Goal: Transaction & Acquisition: Book appointment/travel/reservation

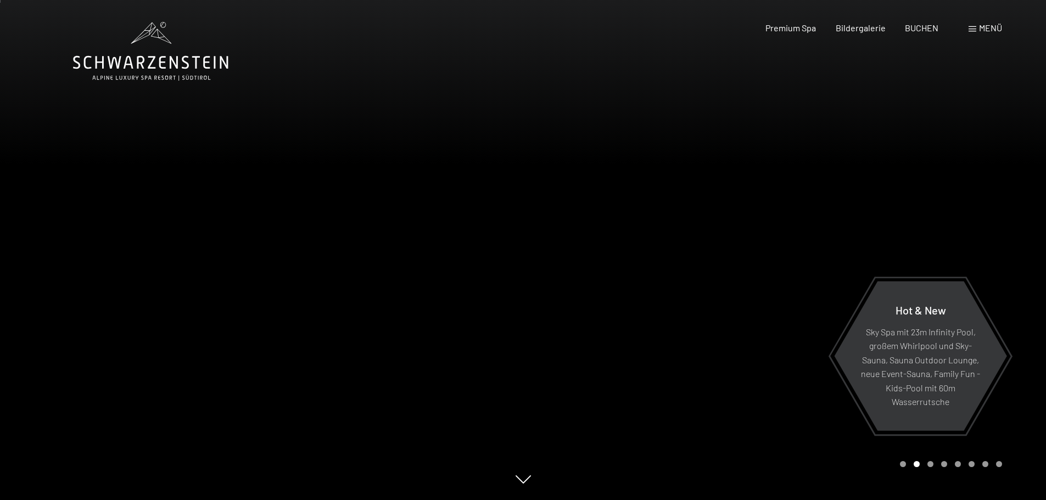
scroll to position [55, 0]
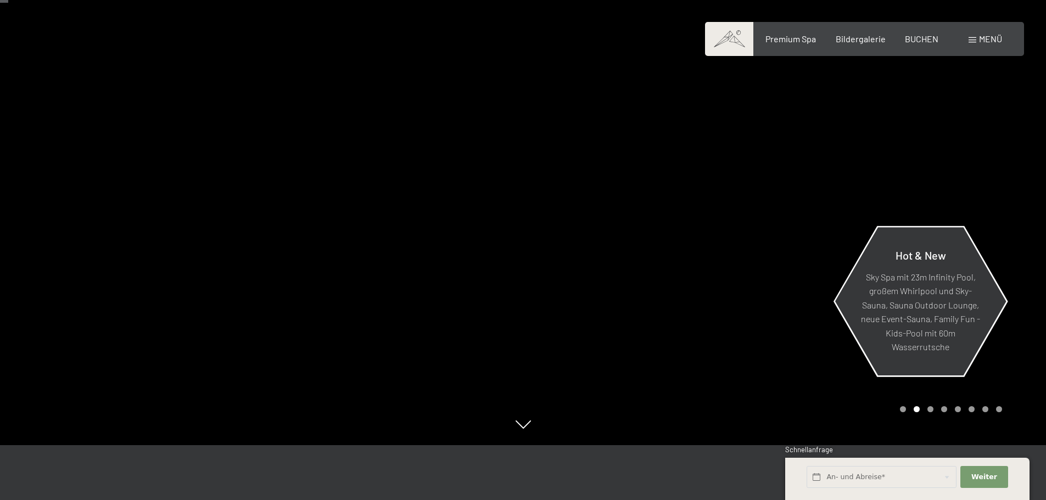
click at [945, 287] on p "Sky Spa mit 23m Infinity Pool, großem Whirlpool und Sky-Sauna, Sauna Outdoor Lo…" at bounding box center [920, 312] width 119 height 85
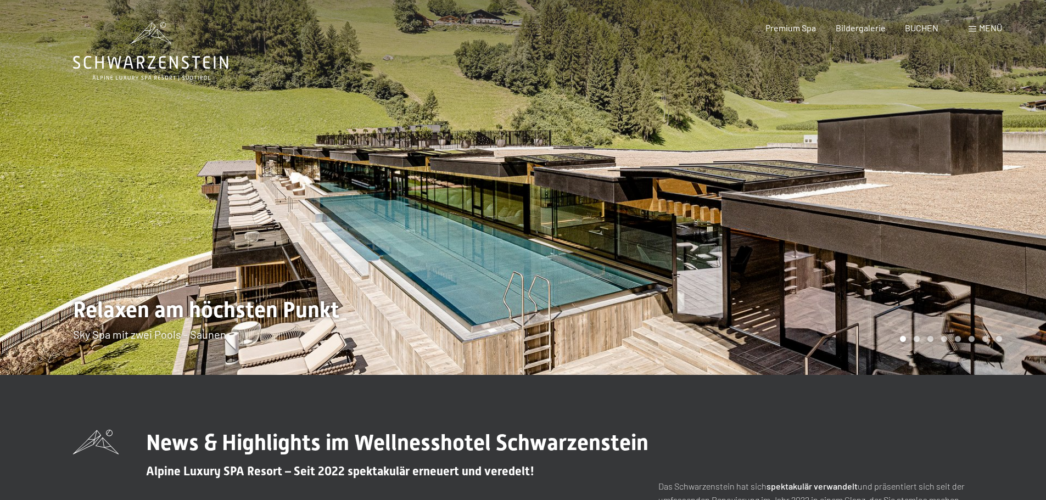
click at [902, 339] on div "Carousel Page 1 (Current Slide)" at bounding box center [903, 339] width 6 height 6
click at [914, 338] on div "Carousel Page 2" at bounding box center [917, 339] width 6 height 6
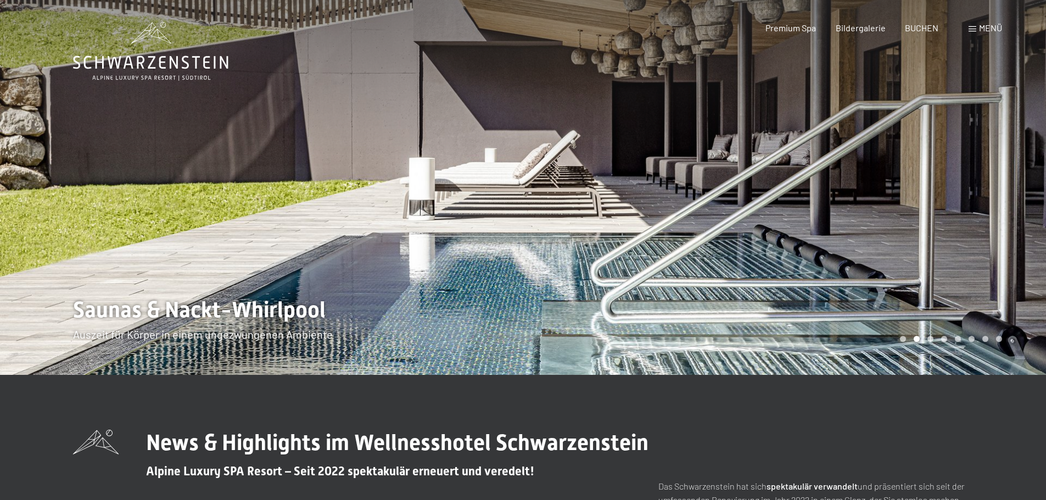
click at [932, 337] on div "Carousel Page 3" at bounding box center [931, 339] width 6 height 6
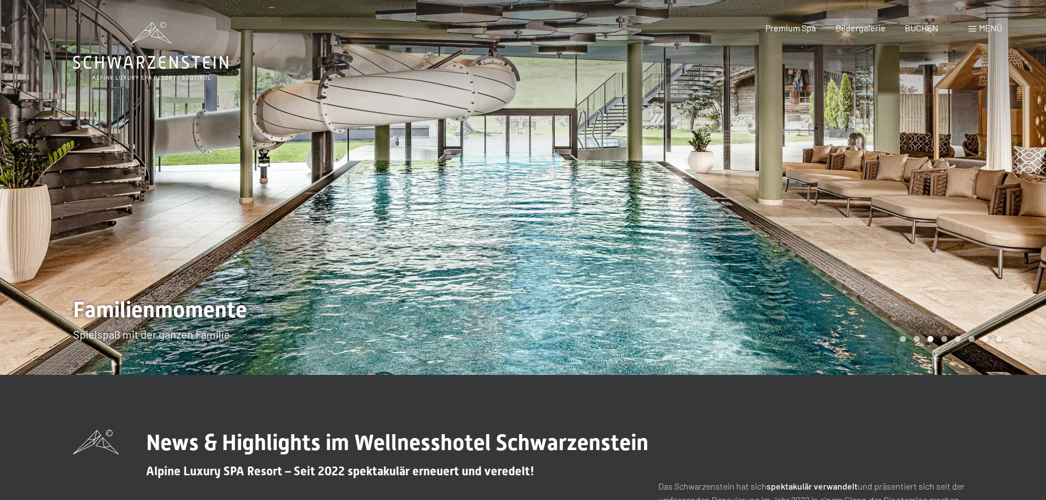
click at [918, 338] on div "Carousel Page 2" at bounding box center [917, 339] width 6 height 6
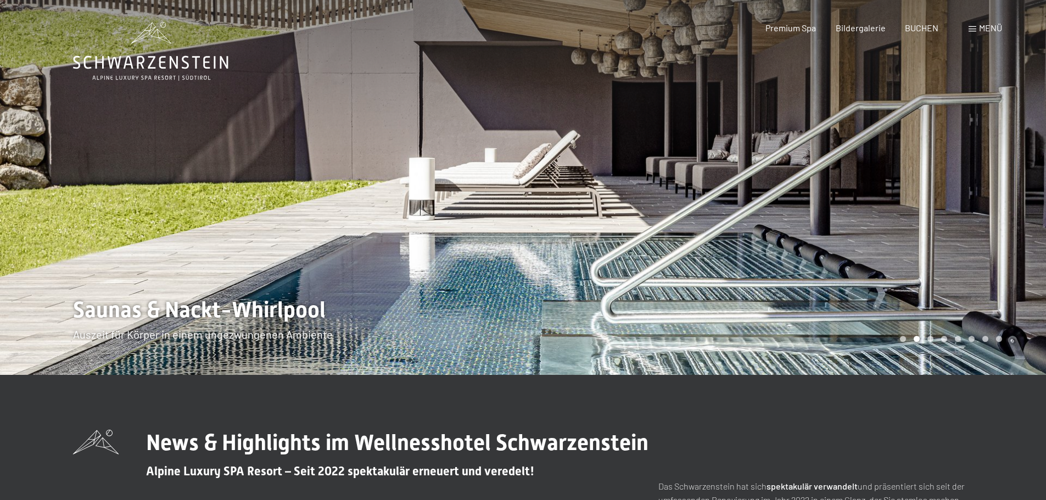
click at [929, 339] on div "Carousel Page 3" at bounding box center [931, 339] width 6 height 6
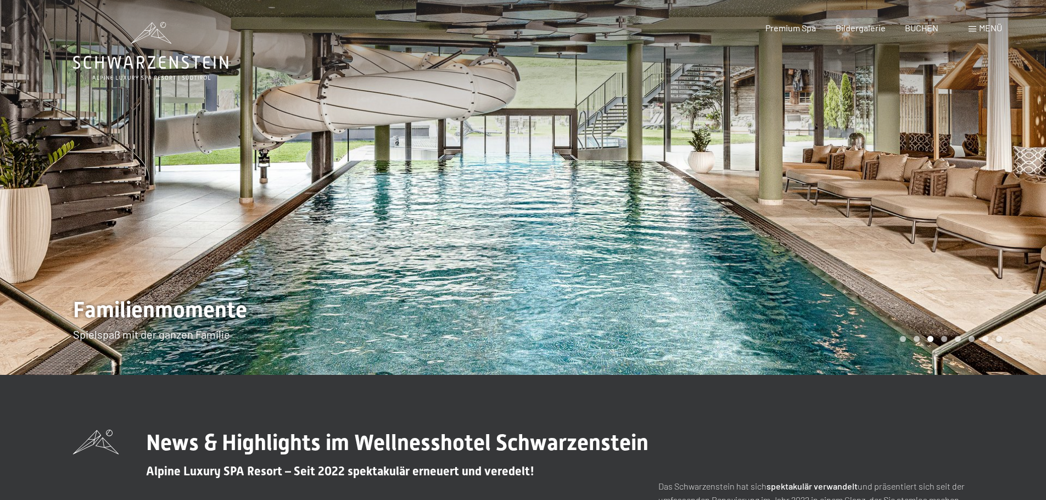
click at [944, 341] on div "Carousel Page 4" at bounding box center [944, 339] width 6 height 6
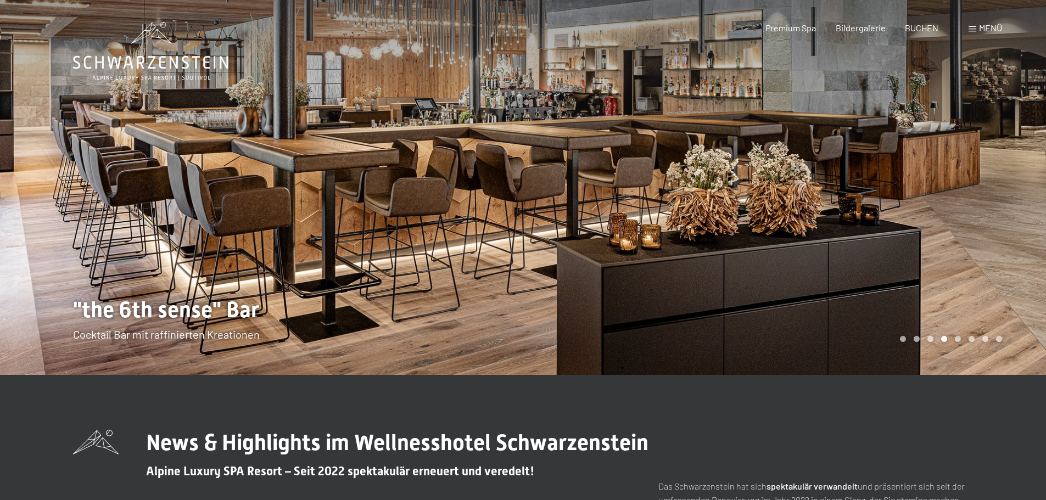
click at [957, 341] on div "Carousel Page 5" at bounding box center [958, 339] width 6 height 6
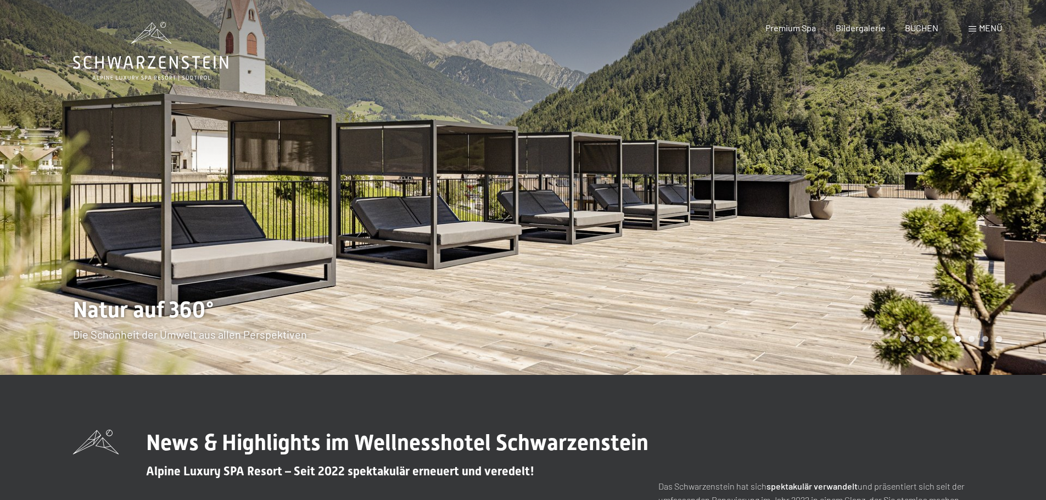
click at [974, 342] on div "Carousel Pagination" at bounding box center [949, 339] width 106 height 6
click at [972, 341] on div "Carousel Page 6" at bounding box center [972, 339] width 6 height 6
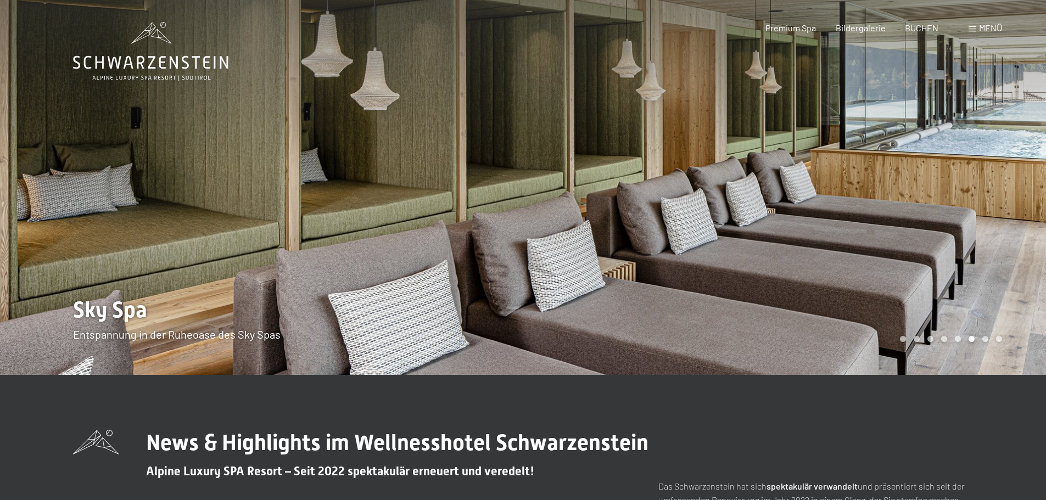
click at [986, 339] on div "Carousel Page 7" at bounding box center [986, 339] width 6 height 6
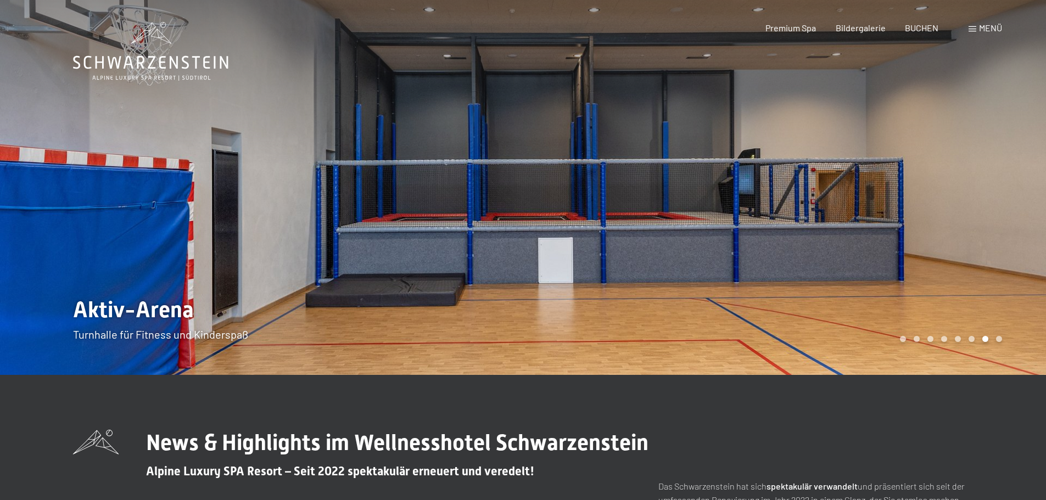
click at [996, 340] on div "Carousel Page 8" at bounding box center [999, 339] width 6 height 6
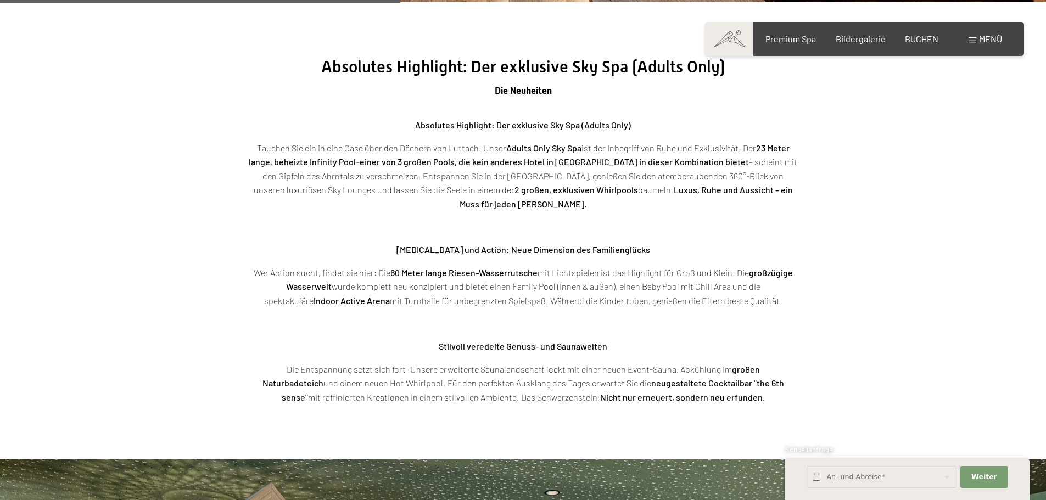
scroll to position [1813, 0]
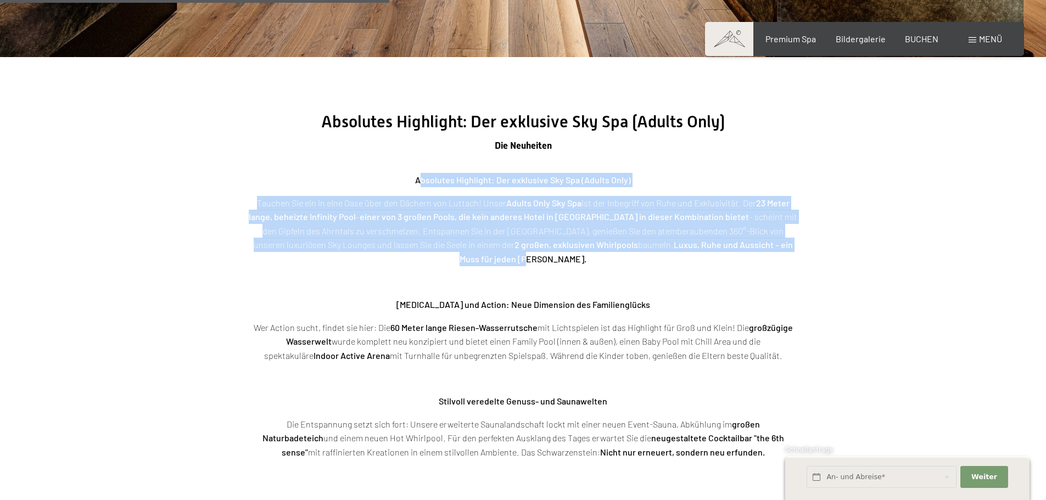
drag, startPoint x: 425, startPoint y: 176, endPoint x: 777, endPoint y: 238, distance: 358.2
click at [777, 238] on div "Absolutes Highlight: Der exklusive Sky Spa (Adults Only) Tauchen Sie ein in ein…" at bounding box center [523, 316] width 549 height 287
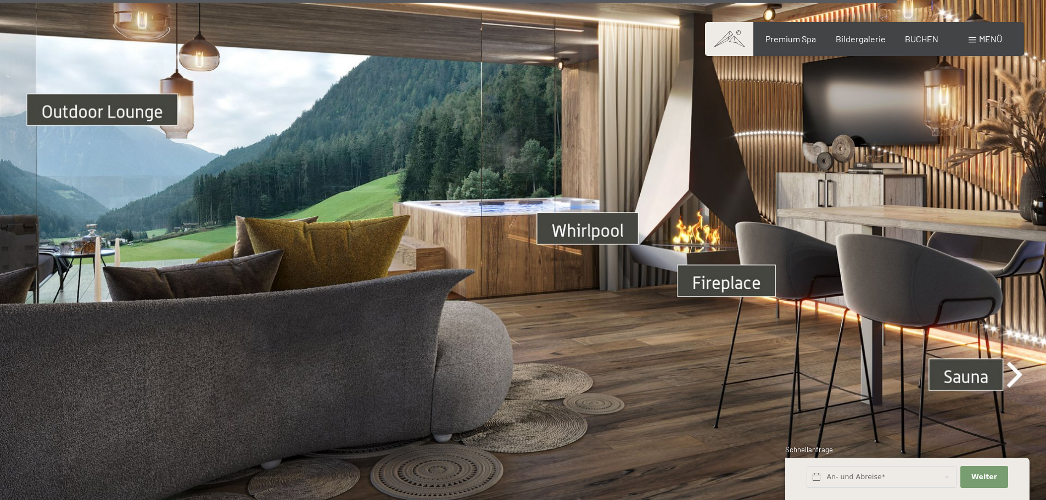
scroll to position [4175, 0]
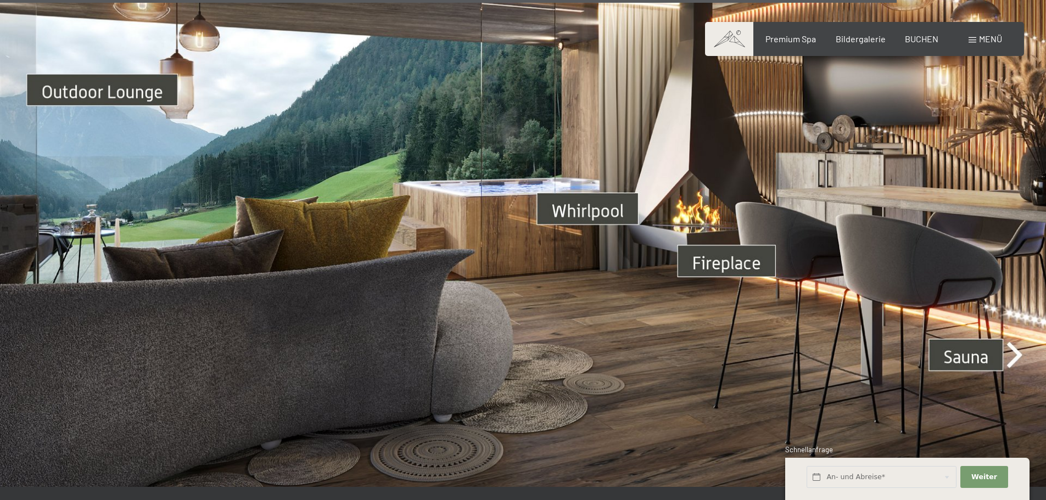
click at [745, 235] on img at bounding box center [523, 192] width 1046 height 589
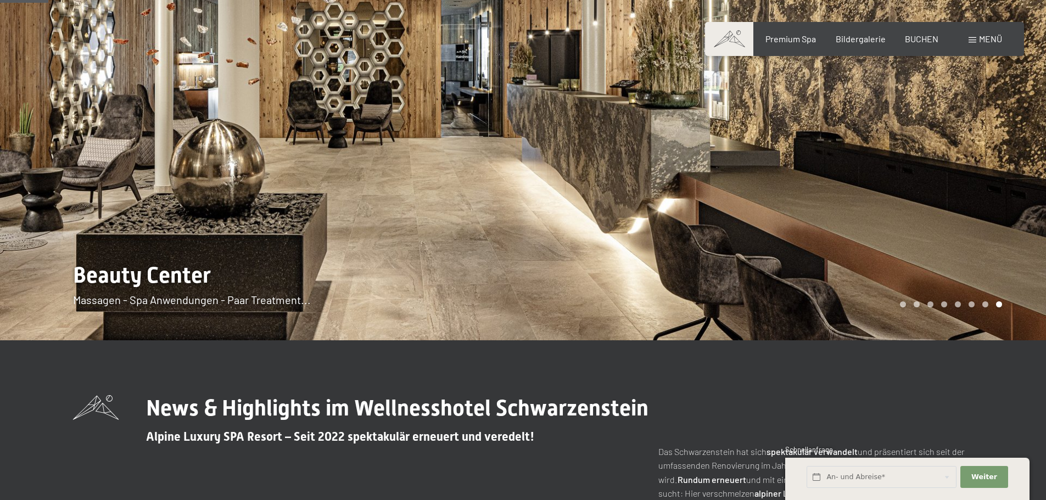
scroll to position [0, 0]
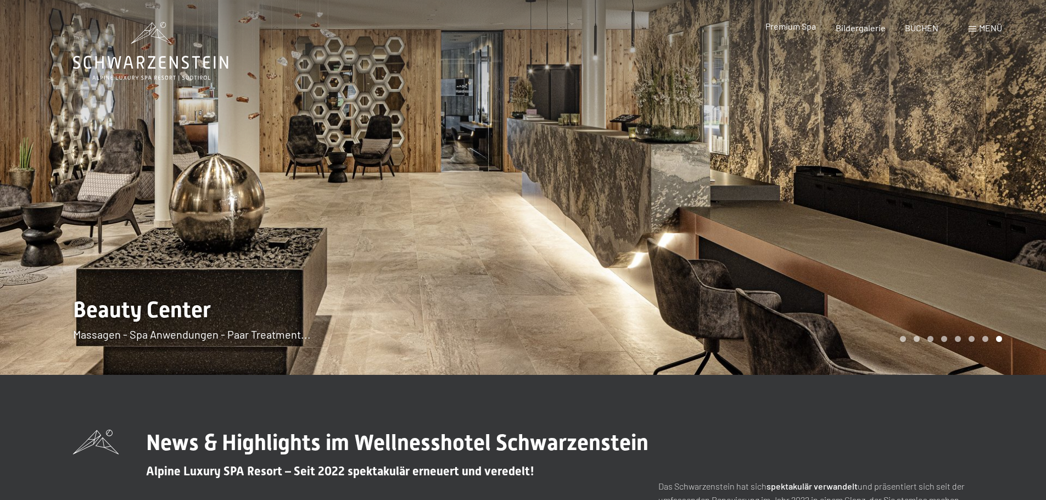
click at [787, 29] on span "Premium Spa" at bounding box center [791, 26] width 51 height 10
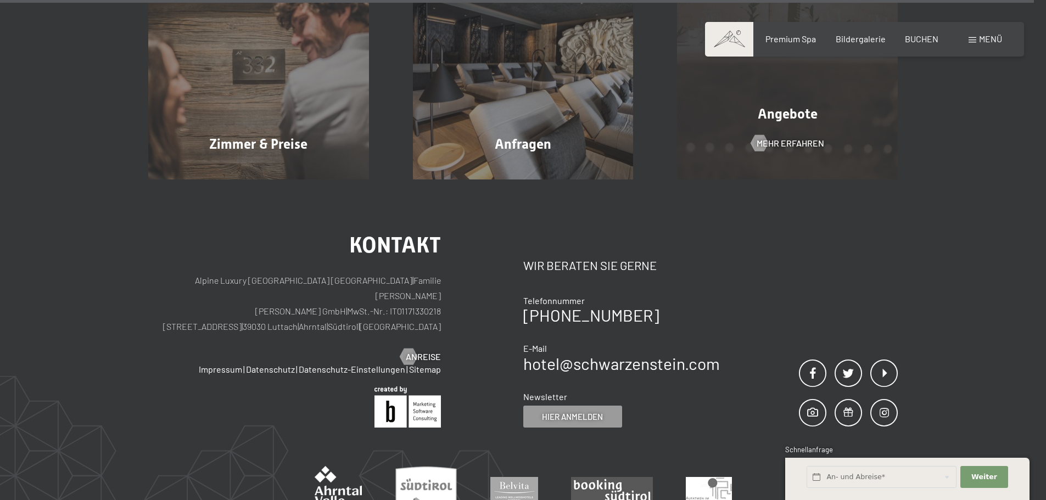
scroll to position [4753, 0]
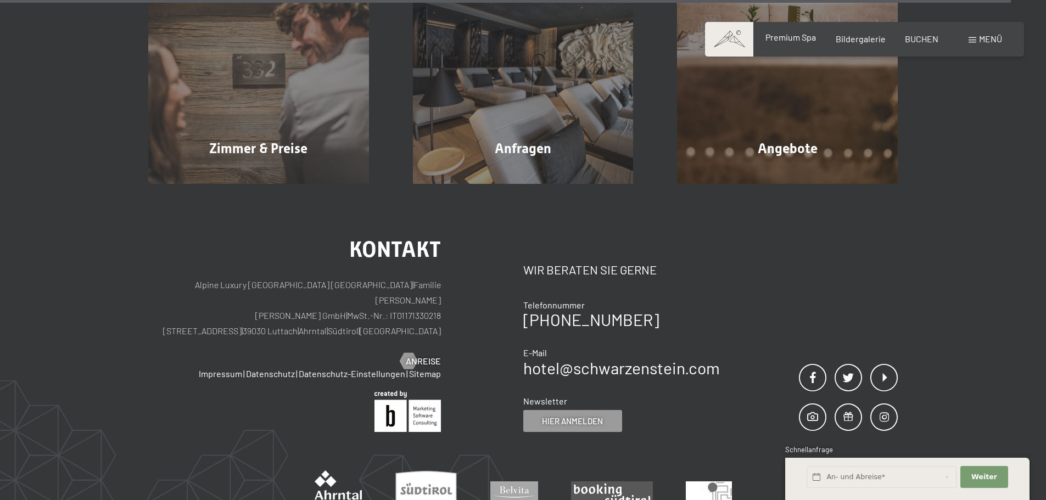
click at [796, 42] on span "Premium Spa" at bounding box center [791, 37] width 51 height 10
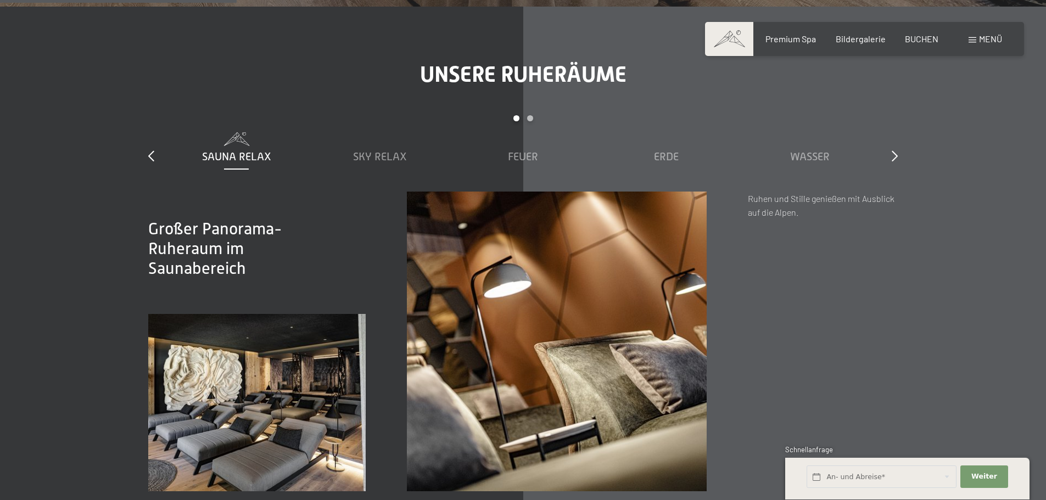
scroll to position [1813, 0]
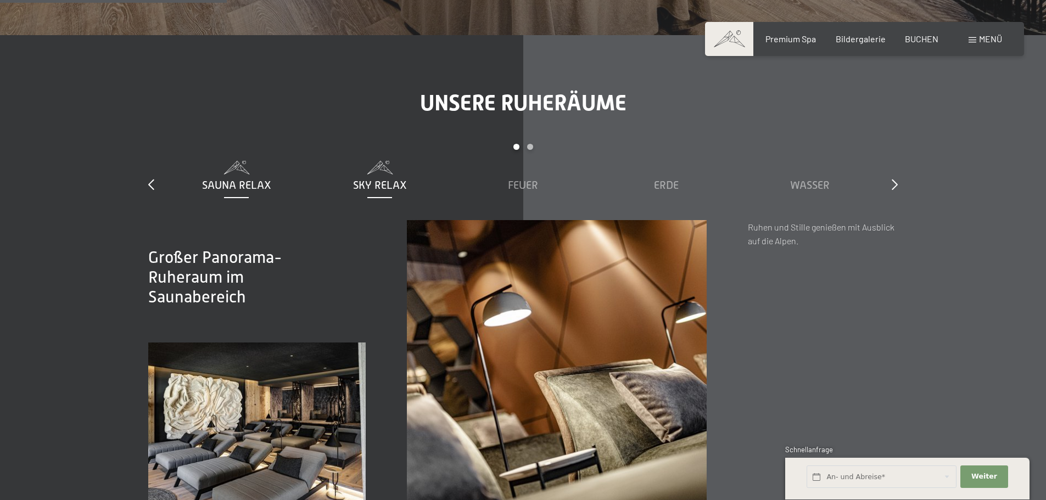
click at [370, 179] on span "Sky Relax" at bounding box center [380, 185] width 54 height 12
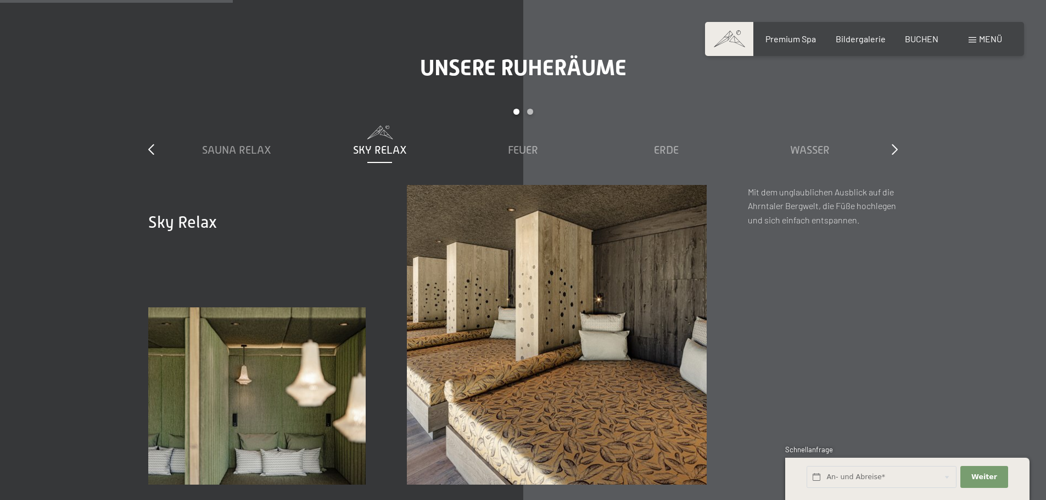
scroll to position [1868, 0]
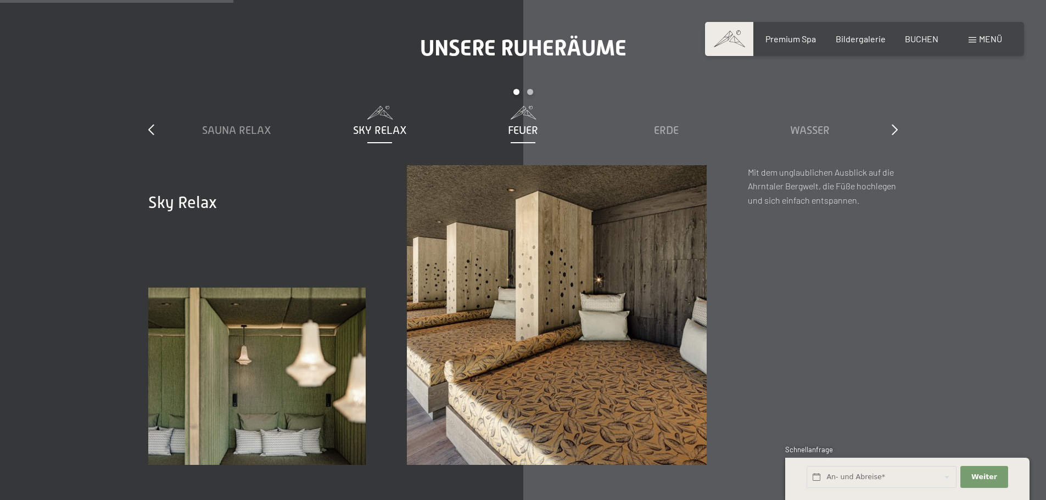
click at [533, 124] on span "Feuer" at bounding box center [523, 130] width 30 height 12
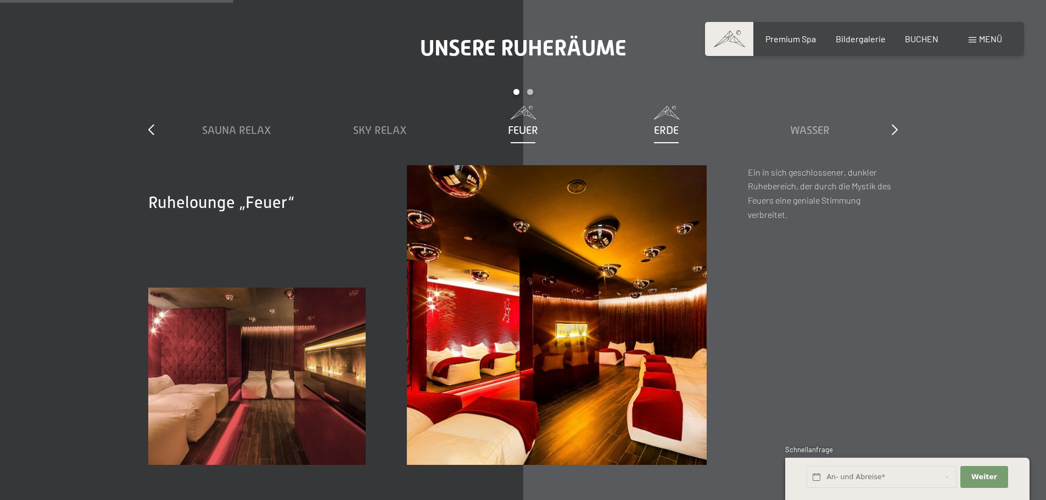
click at [650, 122] on div "Erde" at bounding box center [666, 129] width 132 height 15
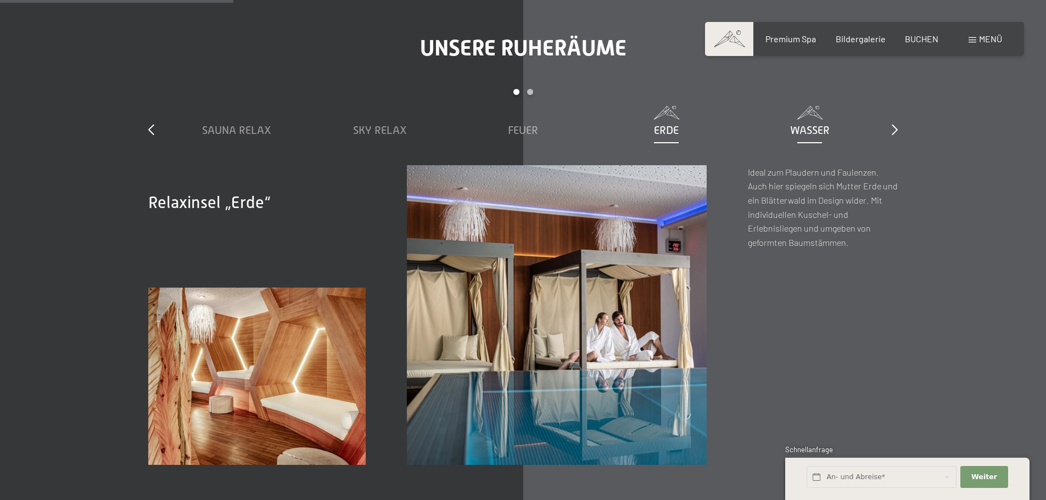
click at [786, 122] on div "Wasser" at bounding box center [810, 129] width 132 height 15
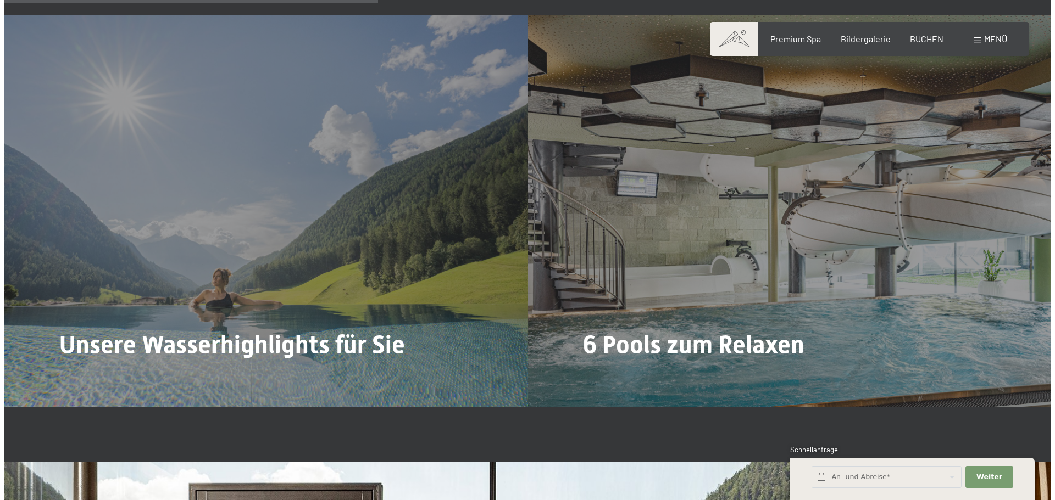
scroll to position [3021, 0]
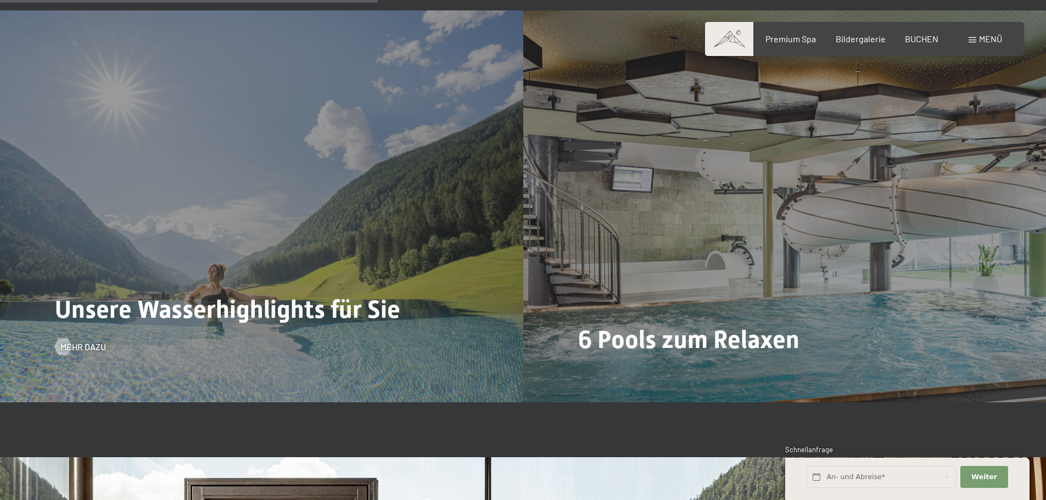
click at [305, 162] on div "Unsere Wasserhighlights für Sie Mehr dazu" at bounding box center [261, 206] width 523 height 392
click at [60, 338] on div at bounding box center [62, 346] width 9 height 16
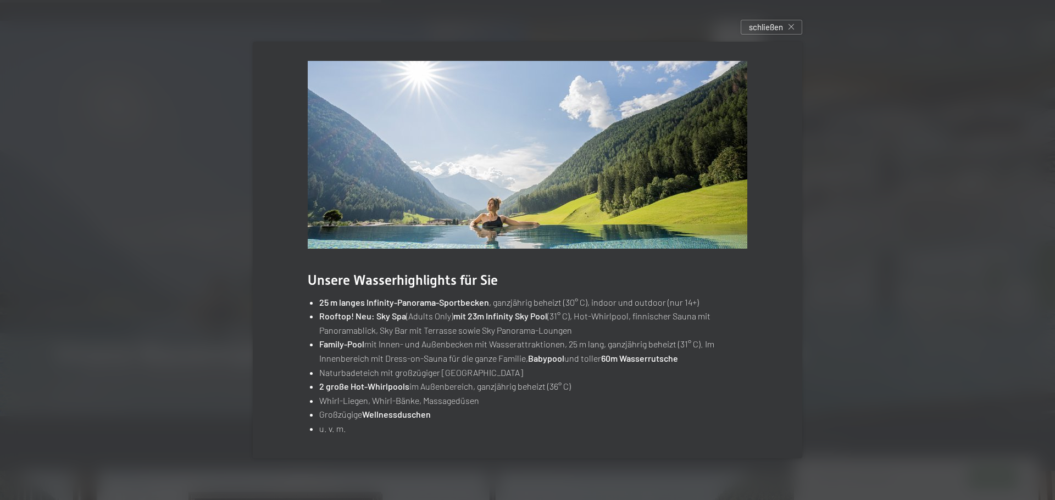
scroll to position [7, 0]
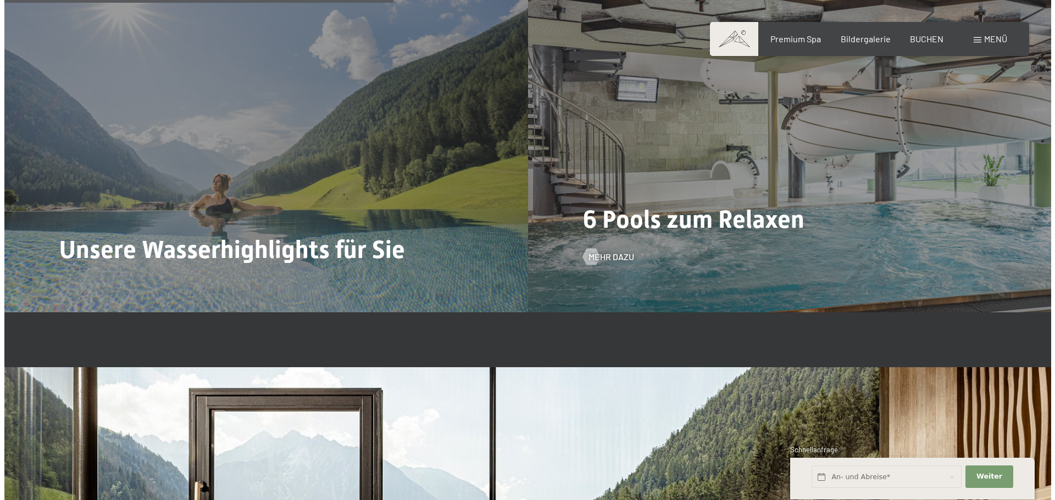
scroll to position [3131, 0]
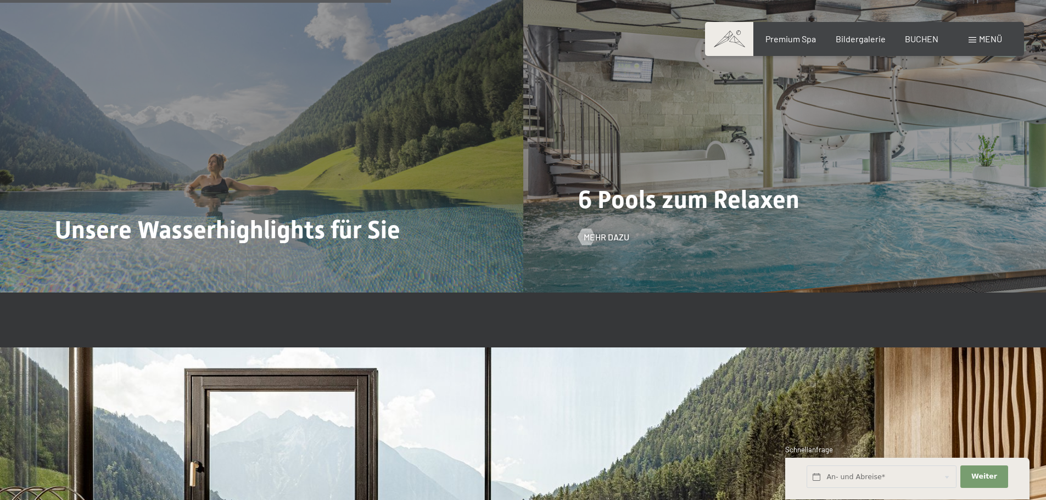
click at [661, 185] on span "6 Pools zum Relaxen" at bounding box center [688, 199] width 221 height 29
click at [618, 205] on div "6 Pools zum Relaxen Mehr dazu" at bounding box center [784, 97] width 523 height 392
click at [613, 231] on span "Mehr dazu" at bounding box center [618, 237] width 46 height 12
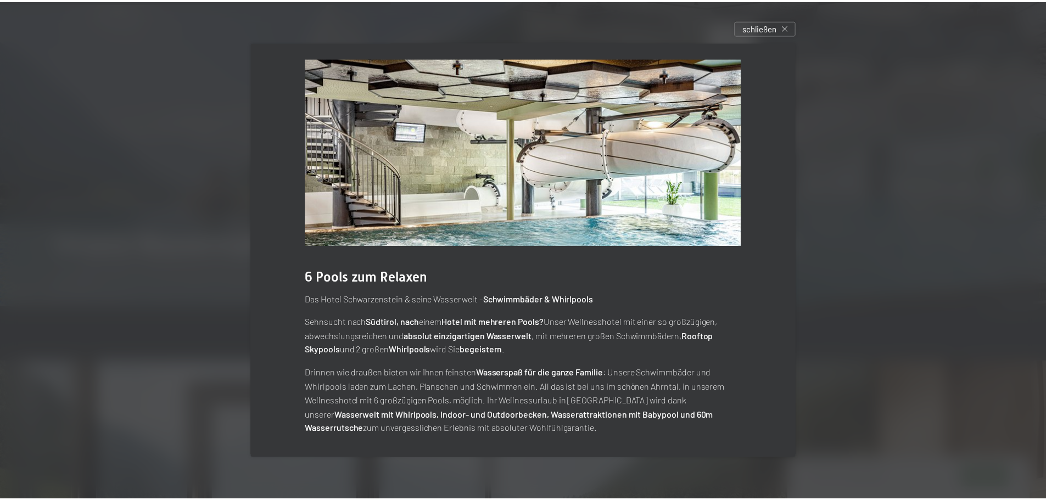
scroll to position [10, 0]
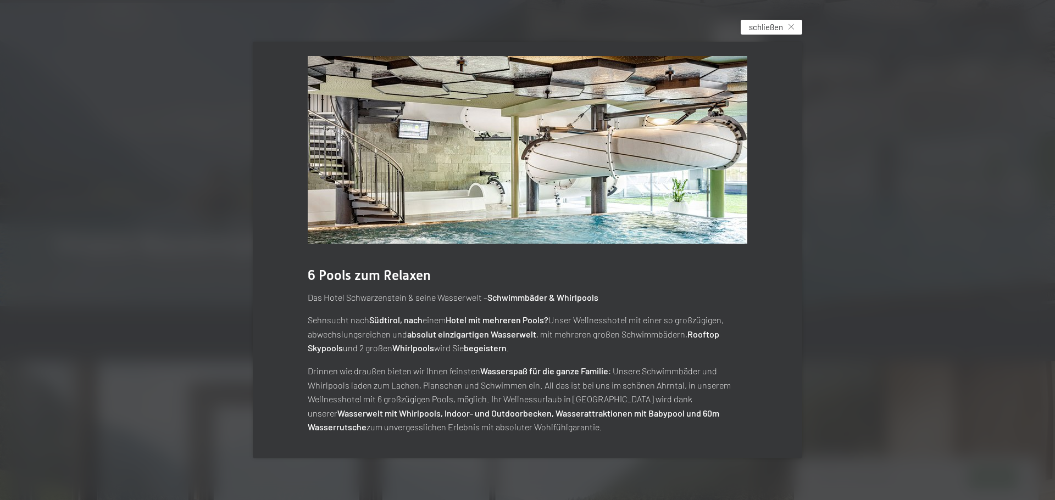
click at [763, 22] on span "schließen" at bounding box center [766, 27] width 34 height 12
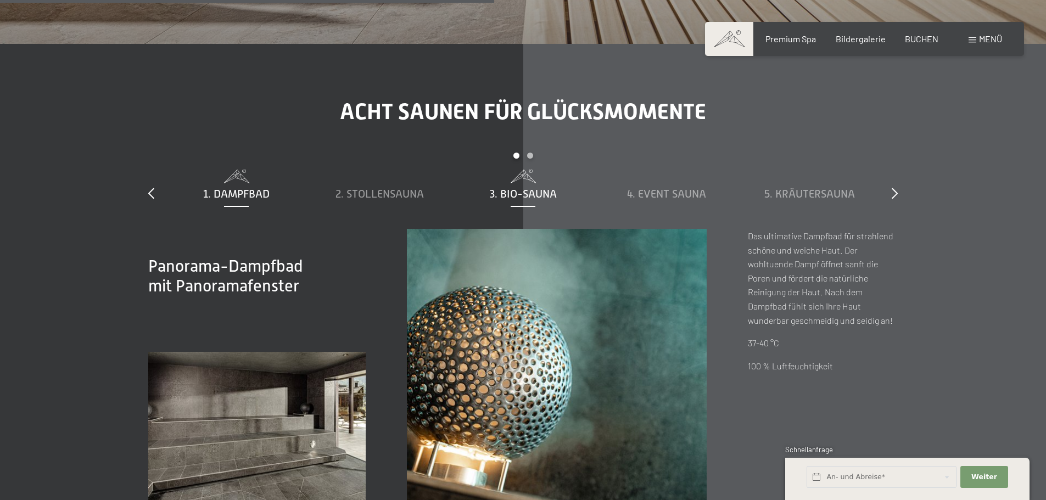
scroll to position [3955, 0]
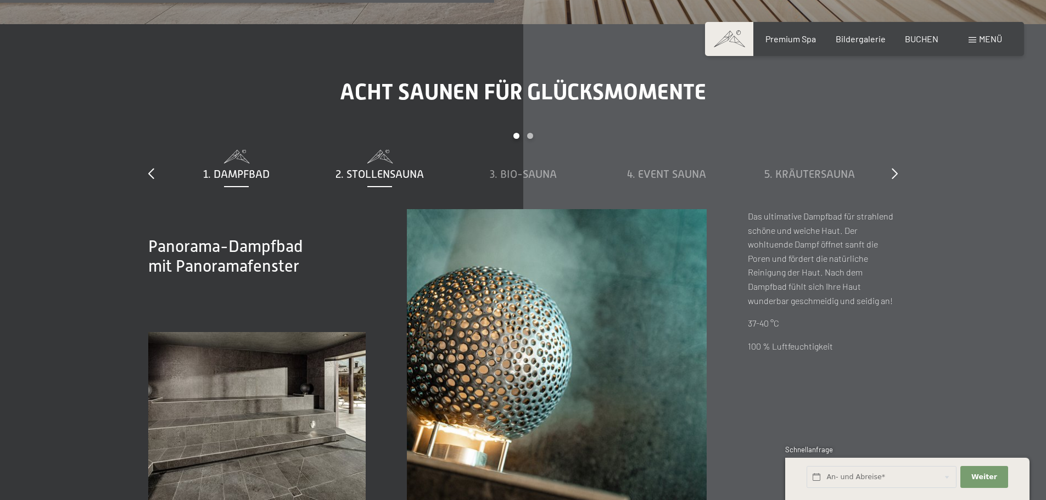
click at [418, 168] on span "2. Stollensauna" at bounding box center [380, 174] width 88 height 12
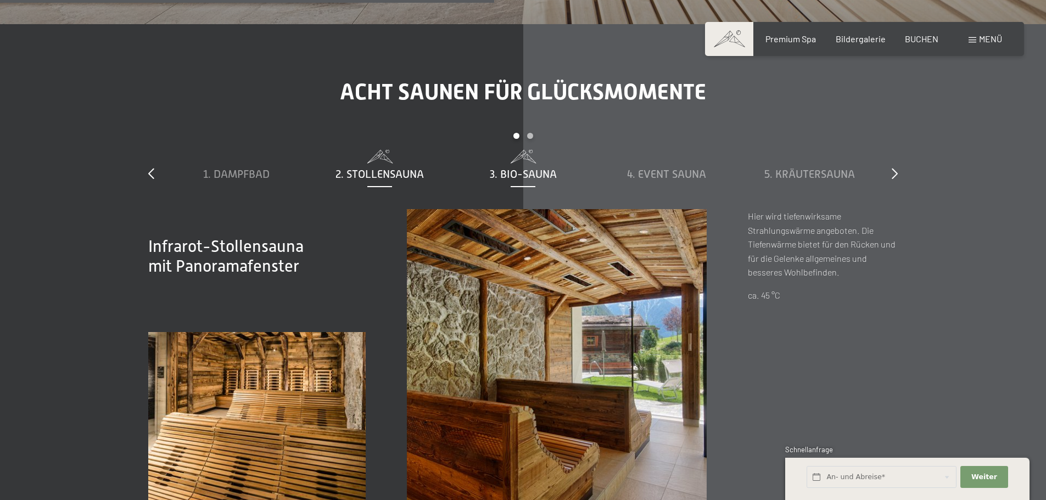
click at [519, 168] on span "3. Bio-Sauna" at bounding box center [523, 174] width 67 height 12
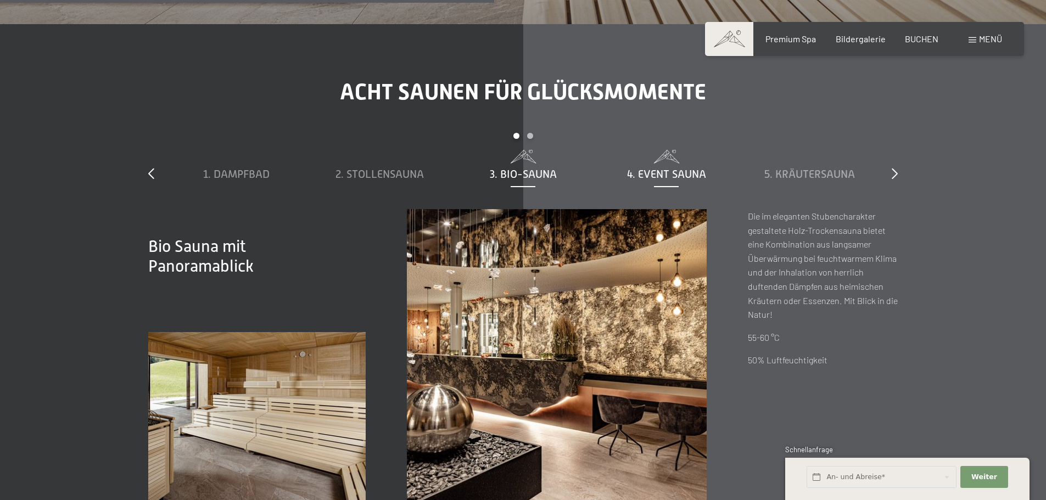
click at [647, 168] on span "4. Event Sauna" at bounding box center [666, 174] width 79 height 12
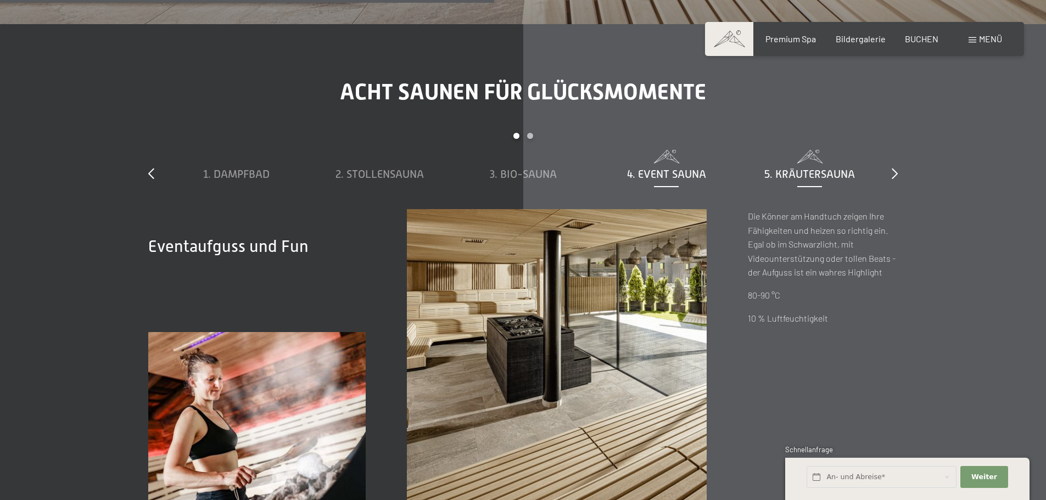
click at [776, 168] on span "5. Kräutersauna" at bounding box center [810, 174] width 91 height 12
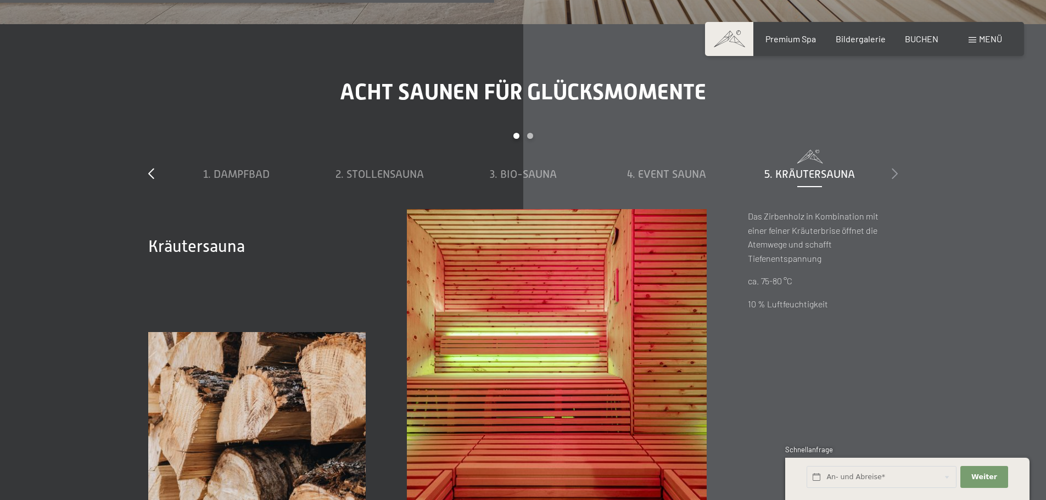
click at [894, 168] on icon at bounding box center [895, 173] width 6 height 11
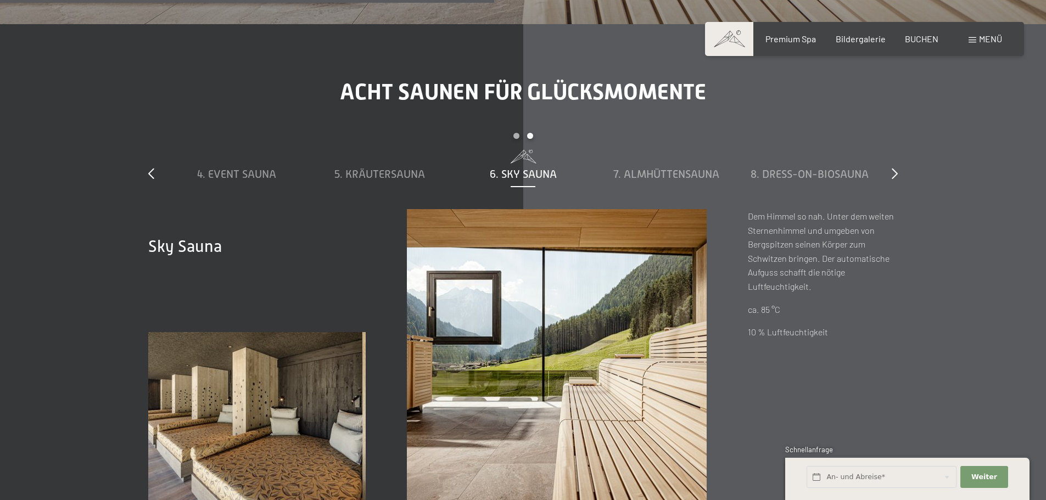
click at [520, 168] on span "6. Sky Sauna" at bounding box center [523, 174] width 67 height 12
click at [653, 168] on span "7. Almhüttensauna" at bounding box center [667, 174] width 106 height 12
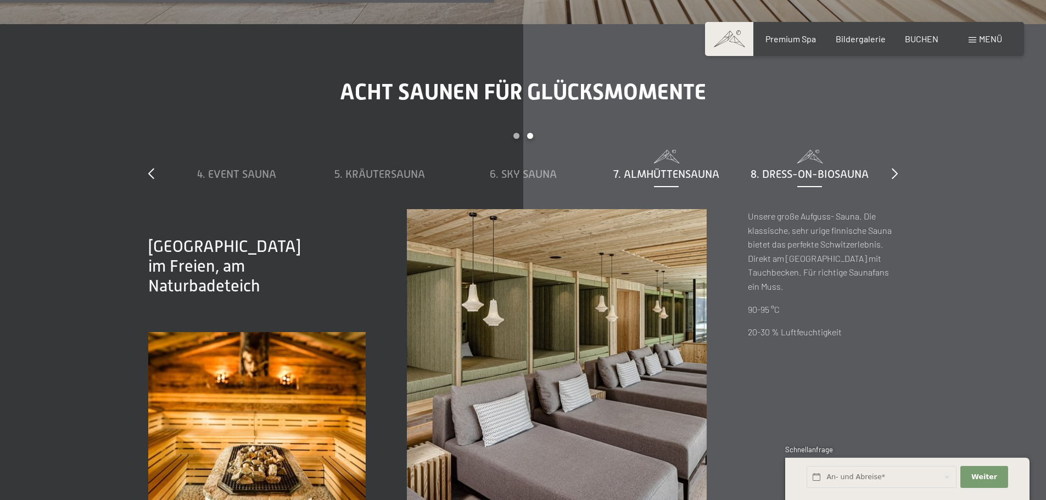
click at [771, 168] on span "8. Dress-on-Biosauna" at bounding box center [810, 174] width 118 height 12
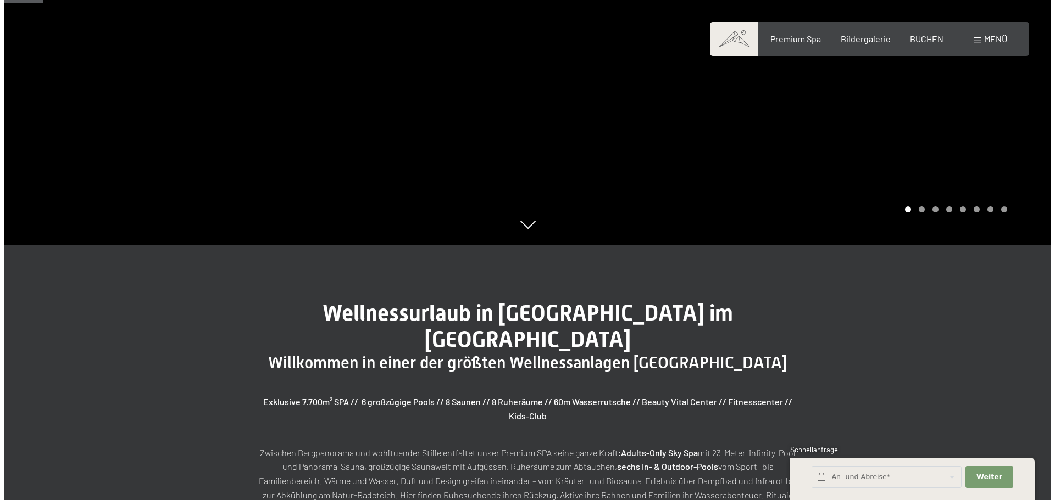
scroll to position [275, 0]
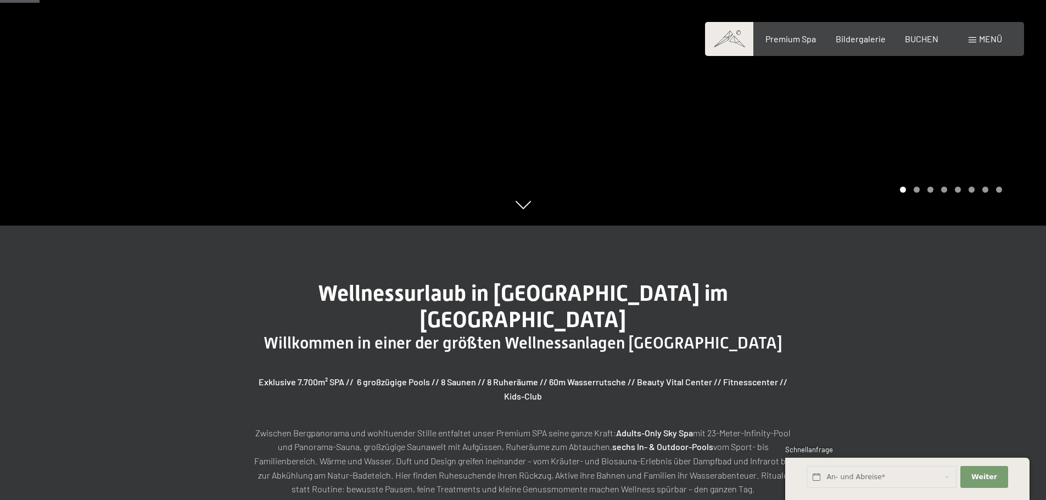
click at [985, 38] on span "Menü" at bounding box center [990, 39] width 23 height 10
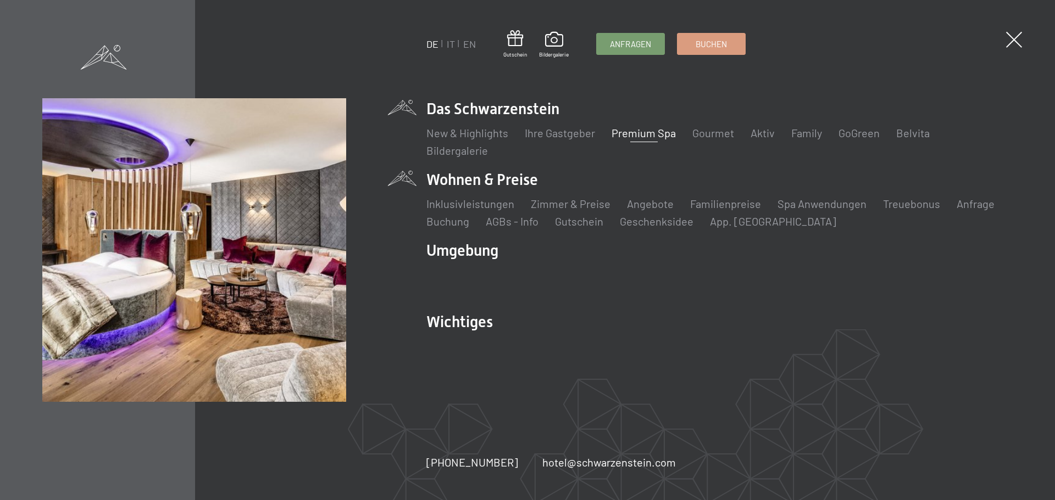
click at [499, 181] on li "Wohnen & Preise Inklusivleistungen Zimmer & Preise Liste Angebote Liste Familie…" at bounding box center [719, 199] width 586 height 60
click at [575, 203] on link "Zimmer & Preise" at bounding box center [571, 203] width 80 height 13
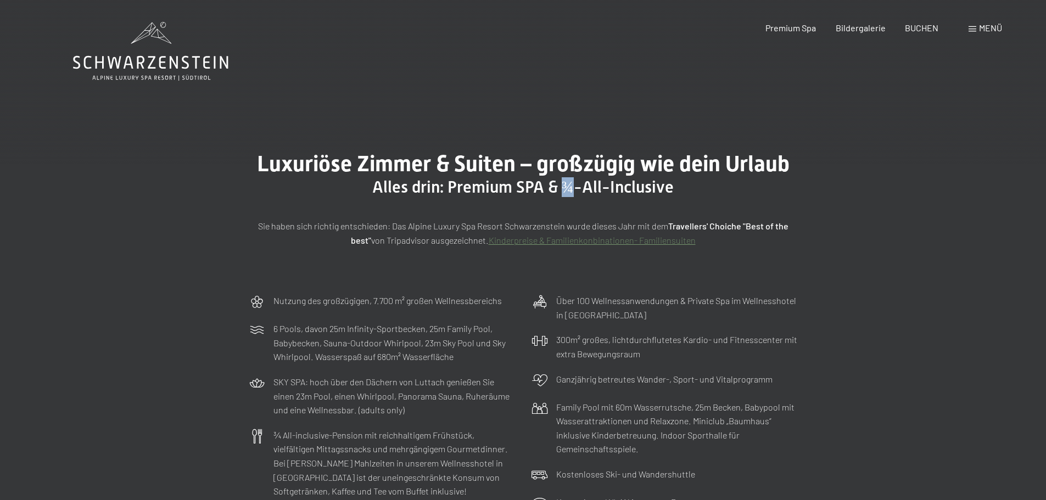
drag, startPoint x: 562, startPoint y: 187, endPoint x: 576, endPoint y: 188, distance: 13.2
click at [576, 188] on span "Alles drin: Premium SPA & ¾-All-Inclusive" at bounding box center [523, 186] width 302 height 19
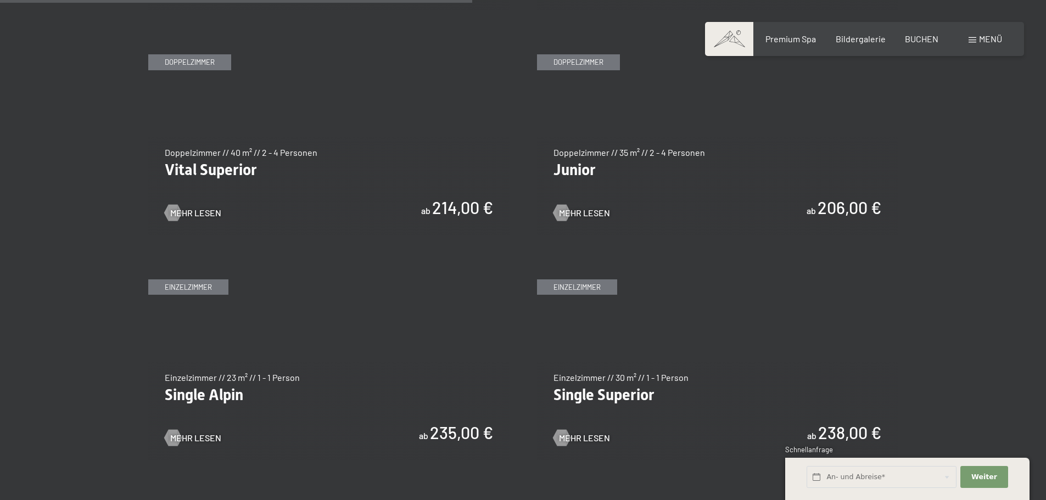
scroll to position [1593, 0]
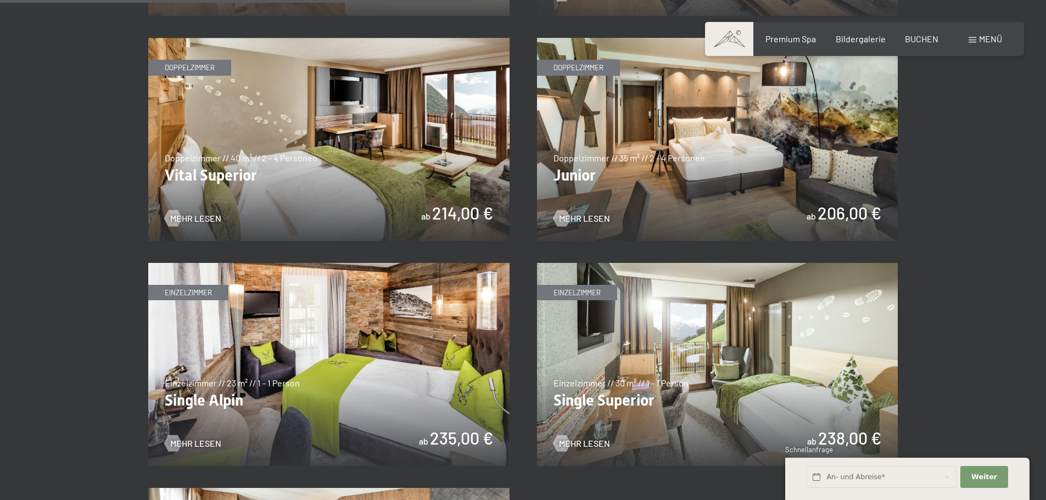
click at [776, 179] on img at bounding box center [717, 139] width 361 height 203
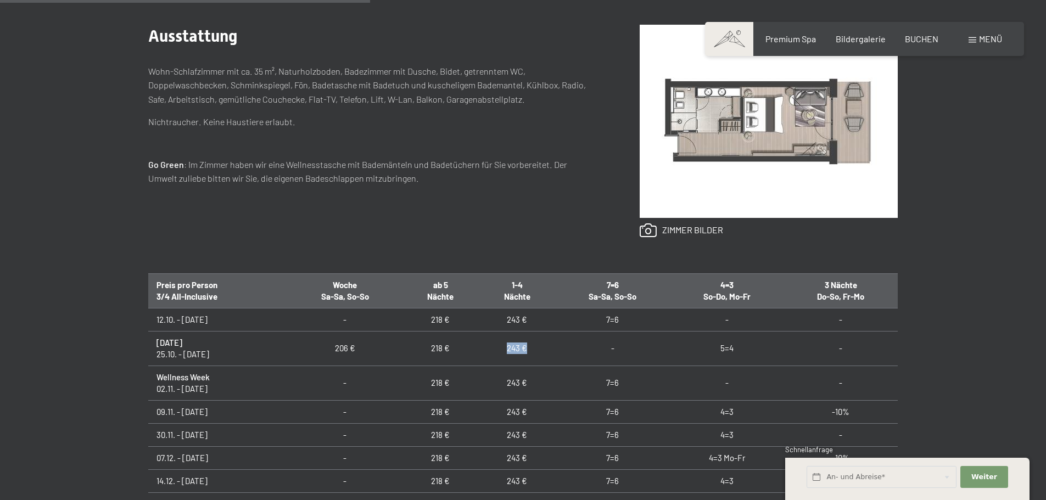
drag, startPoint x: 502, startPoint y: 350, endPoint x: 531, endPoint y: 351, distance: 28.6
click at [531, 351] on td "243 €" at bounding box center [517, 348] width 76 height 35
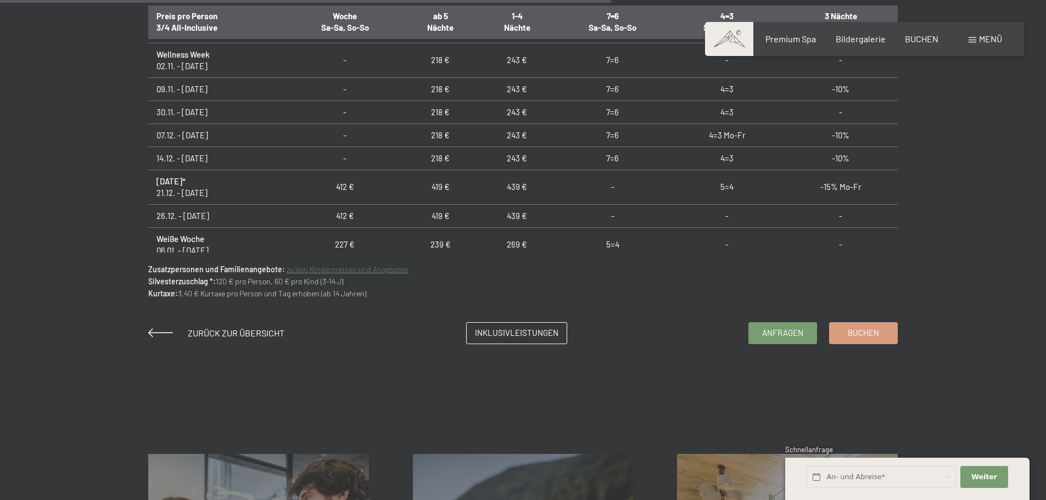
scroll to position [824, 0]
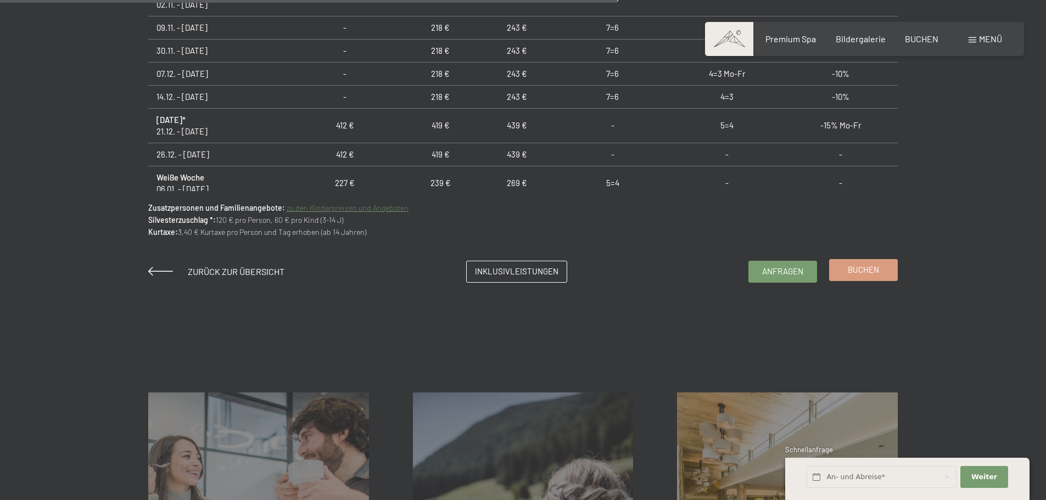
click at [865, 278] on link "Buchen" at bounding box center [864, 270] width 68 height 21
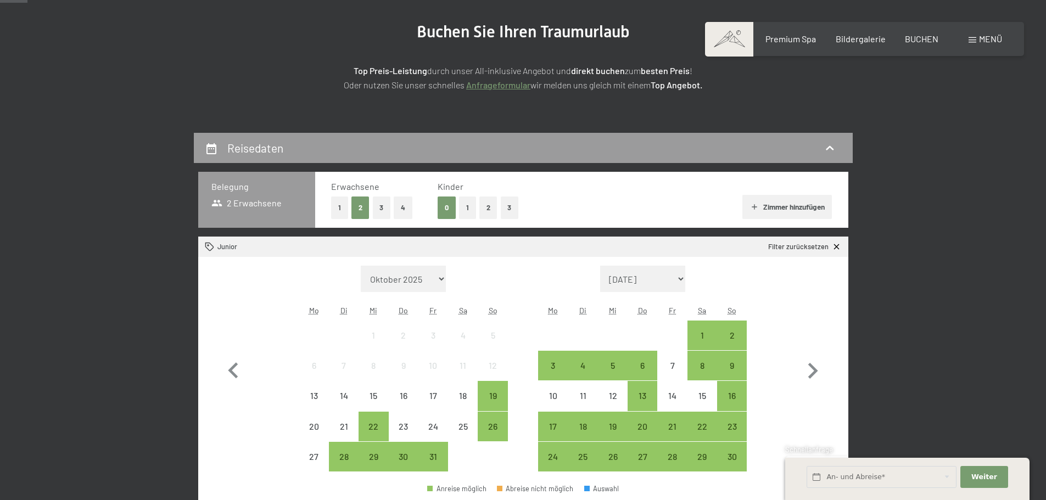
scroll to position [165, 0]
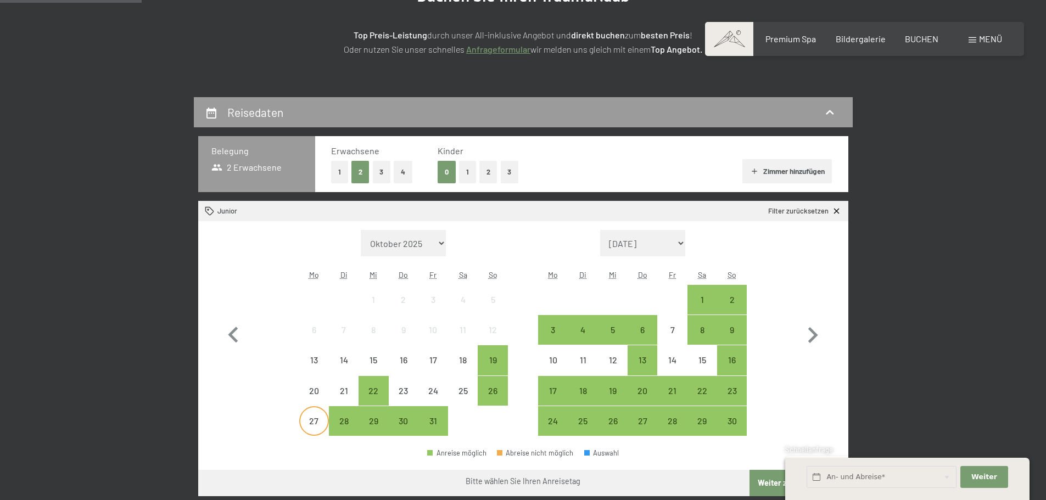
click at [320, 424] on div "27" at bounding box center [313, 430] width 27 height 27
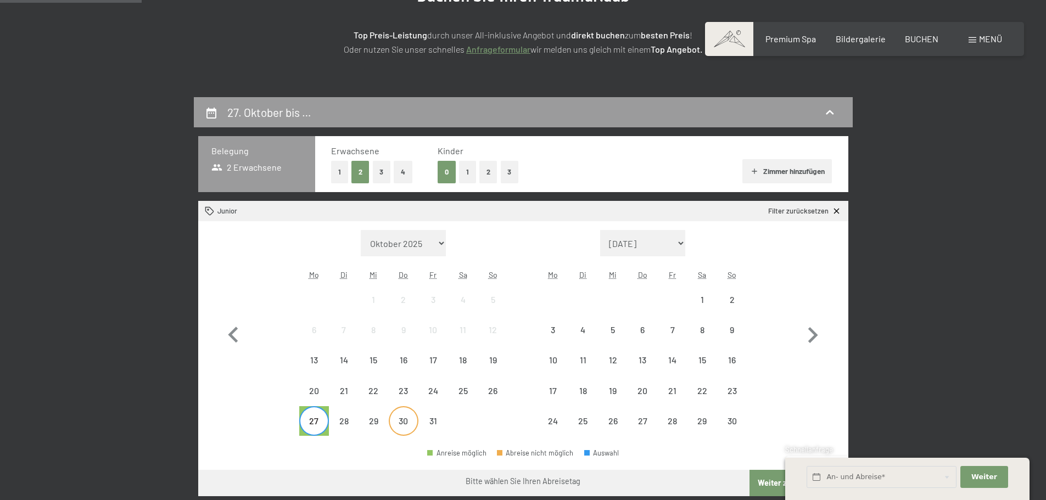
click at [399, 426] on div "30" at bounding box center [403, 430] width 27 height 27
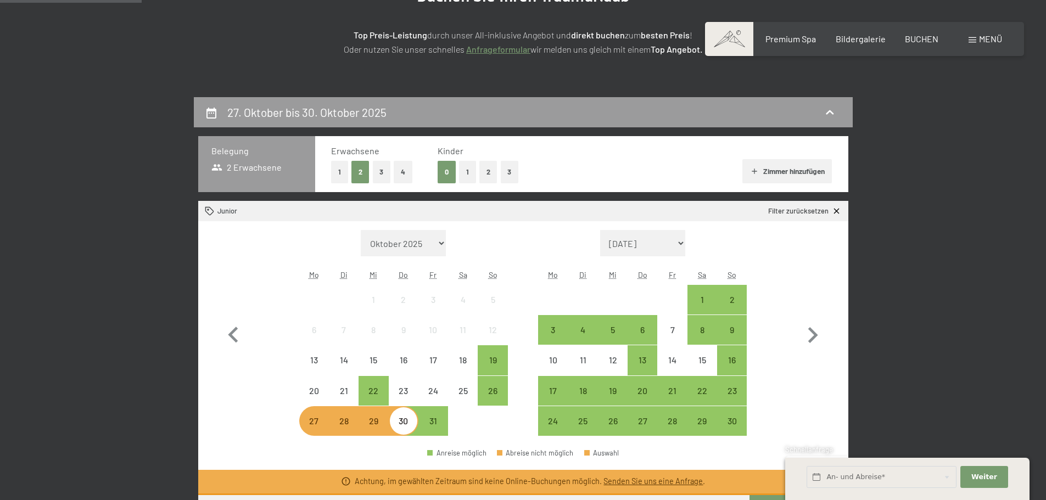
click at [334, 428] on div "28" at bounding box center [343, 430] width 27 height 27
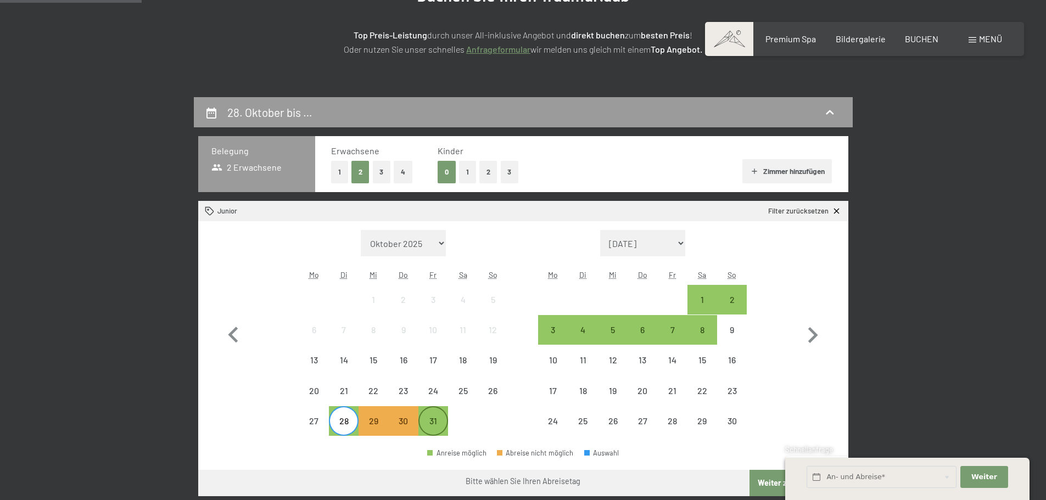
click at [428, 422] on div "31" at bounding box center [433, 430] width 27 height 27
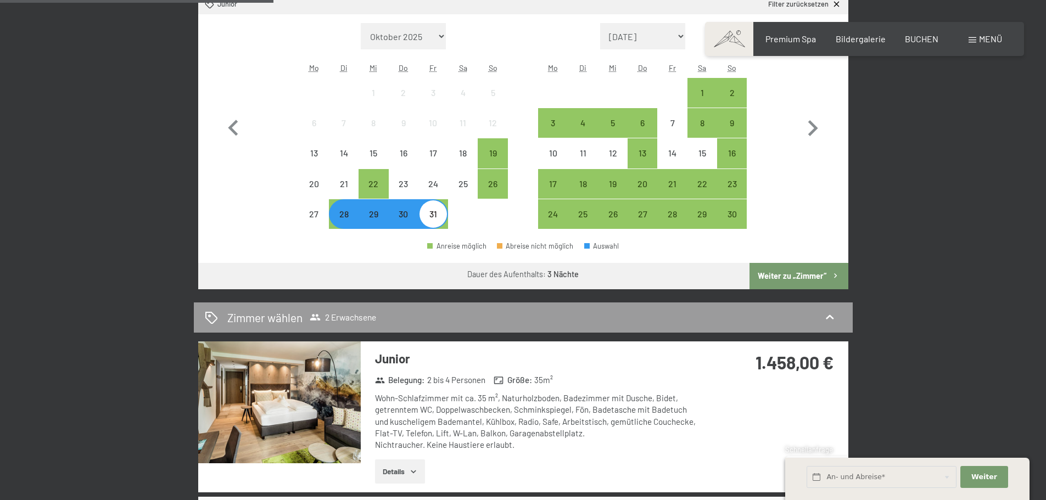
scroll to position [384, 0]
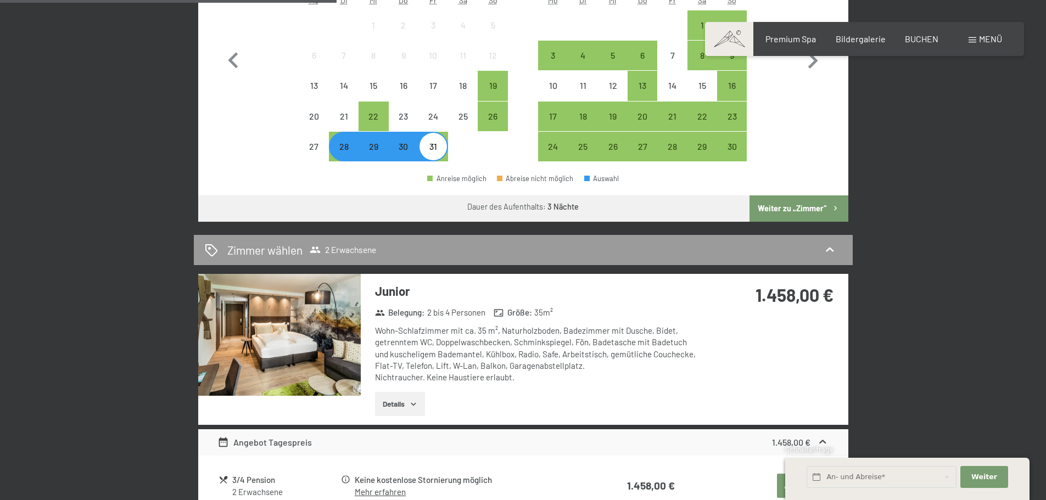
click at [789, 205] on button "Weiter zu „Zimmer“" at bounding box center [799, 209] width 98 height 26
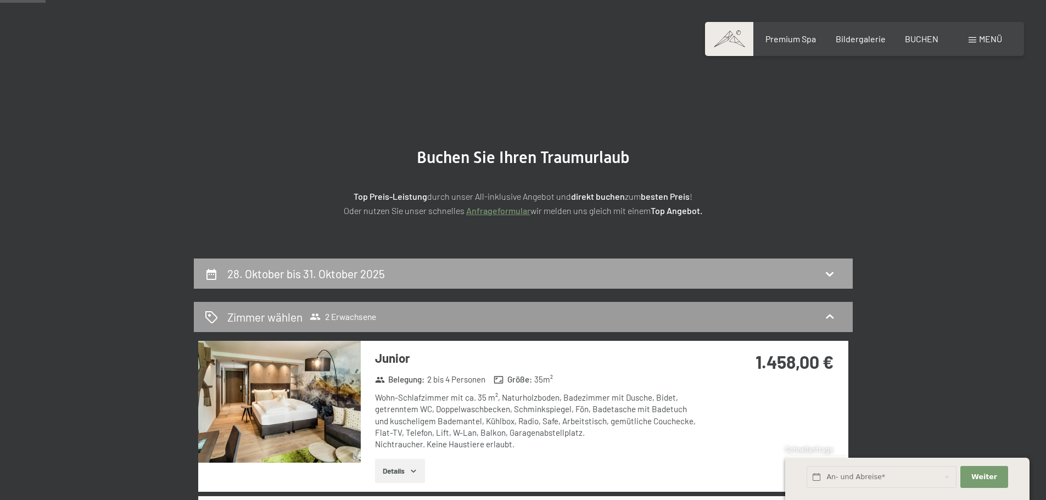
scroll to position [0, 0]
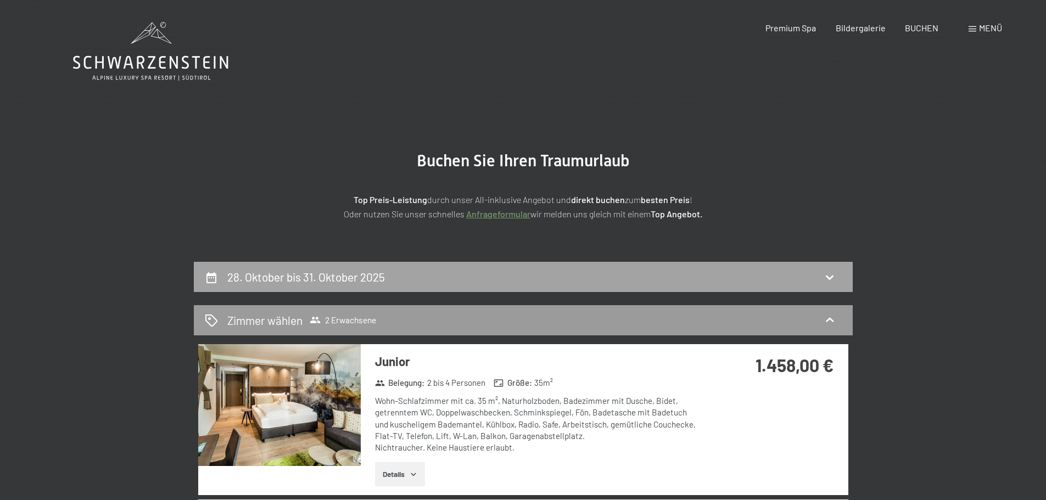
drag, startPoint x: 631, startPoint y: 270, endPoint x: 618, endPoint y: 258, distance: 17.5
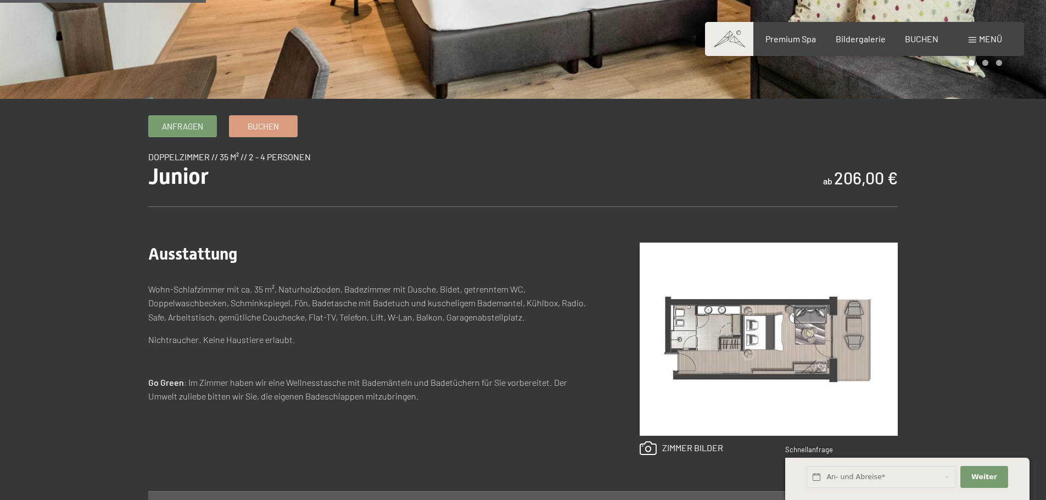
scroll to position [275, 0]
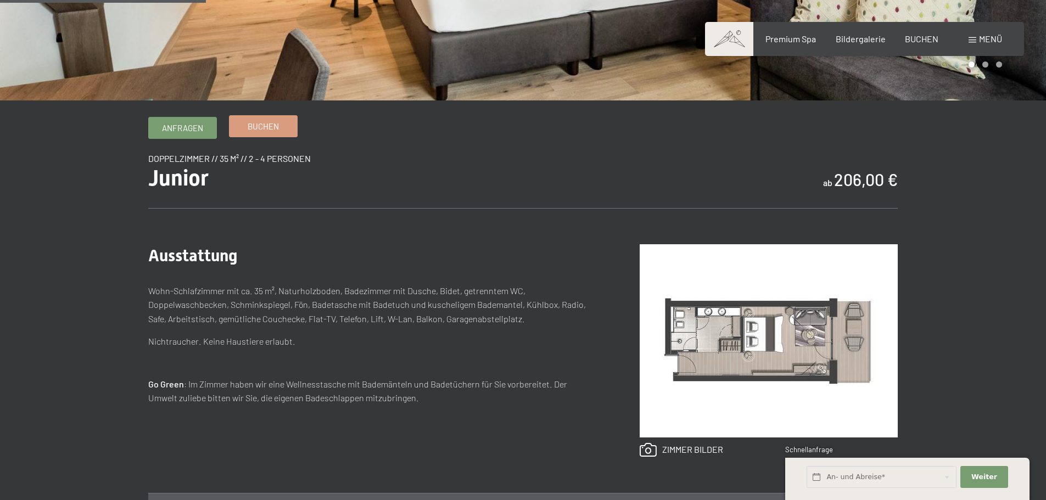
click at [265, 129] on span "Buchen" at bounding box center [263, 127] width 31 height 12
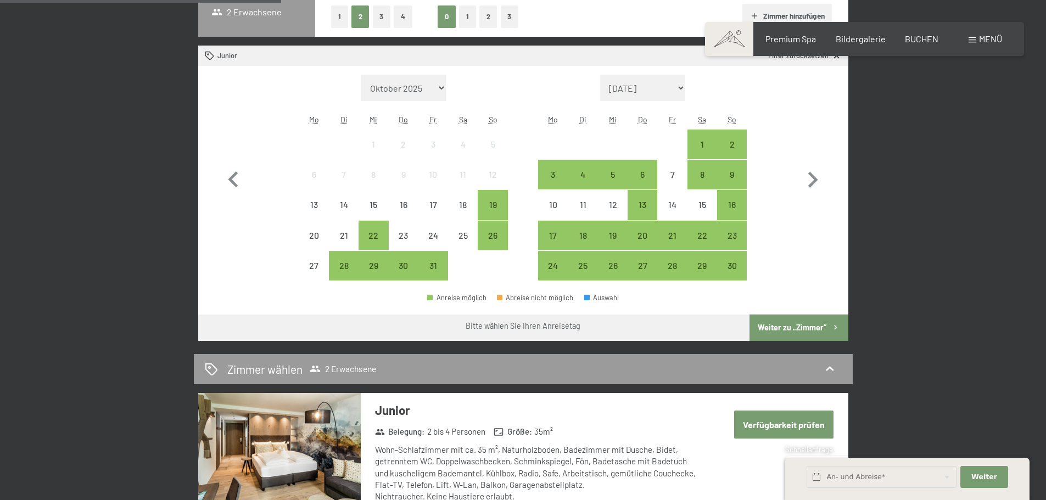
scroll to position [330, 0]
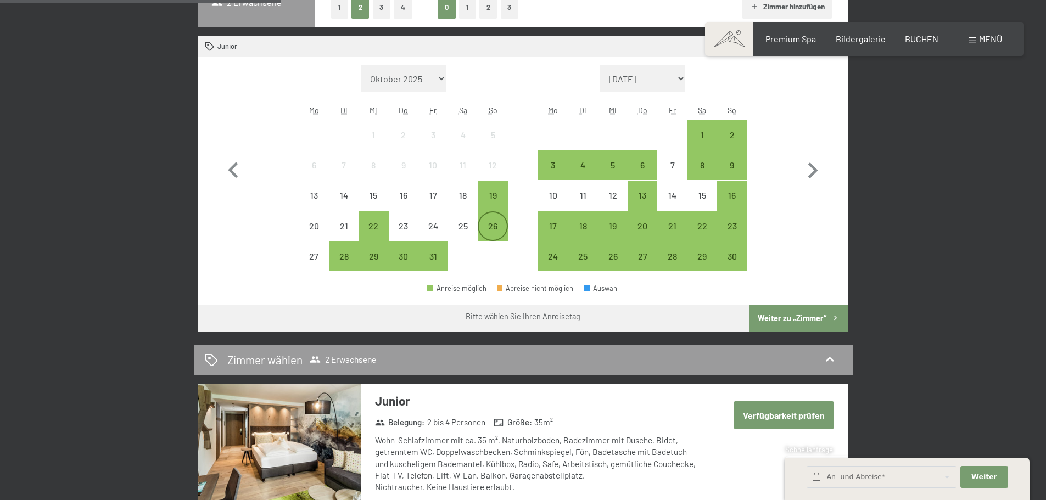
click at [489, 229] on div "26" at bounding box center [492, 235] width 27 height 27
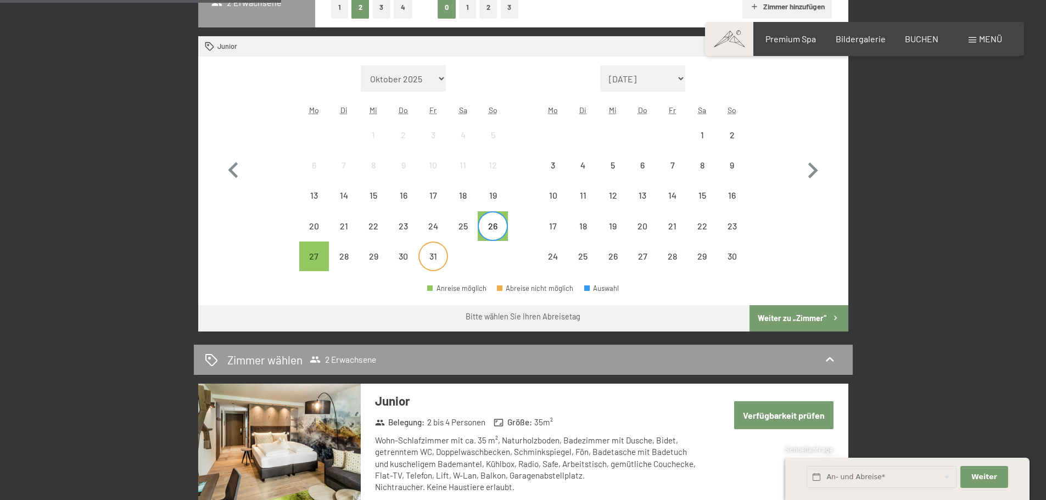
click at [426, 254] on div "31" at bounding box center [433, 265] width 27 height 27
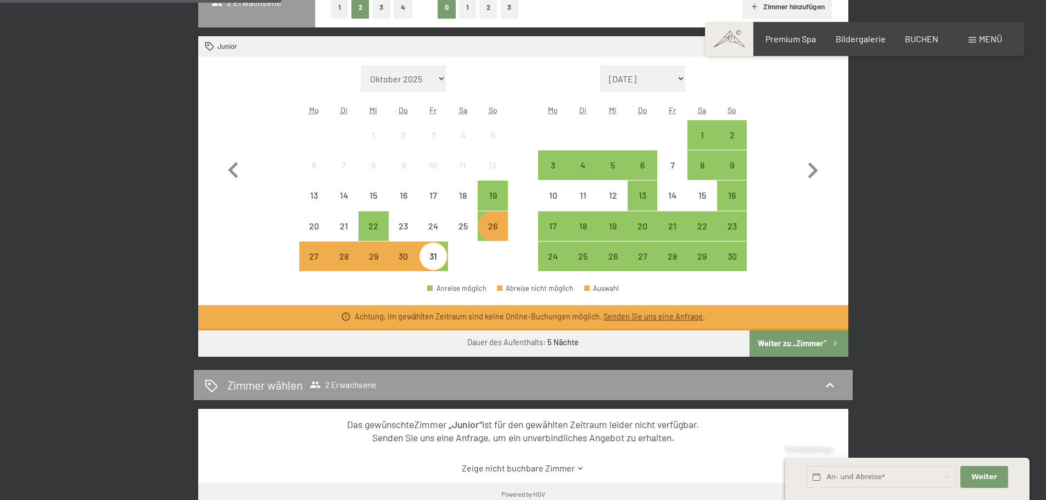
click at [501, 231] on div "26" at bounding box center [492, 235] width 27 height 27
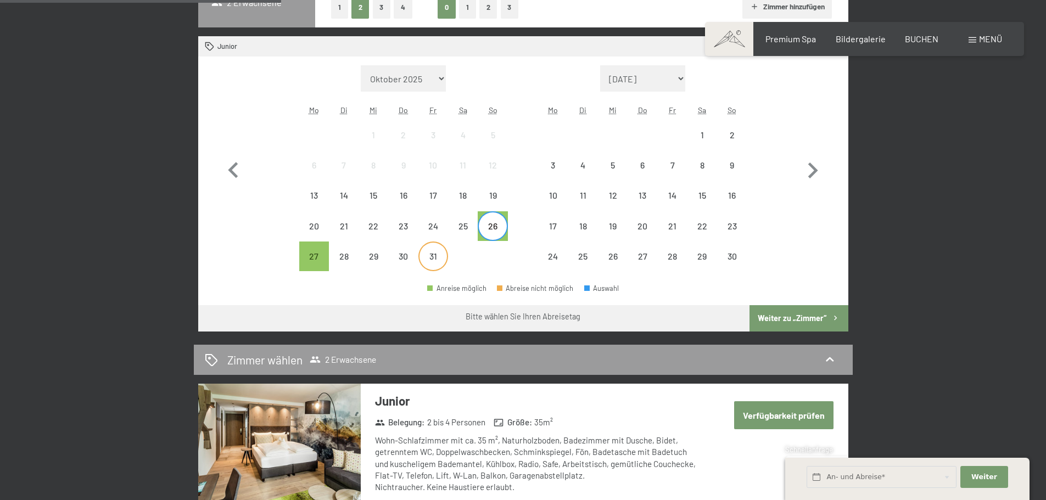
click at [435, 257] on div "31" at bounding box center [433, 265] width 27 height 27
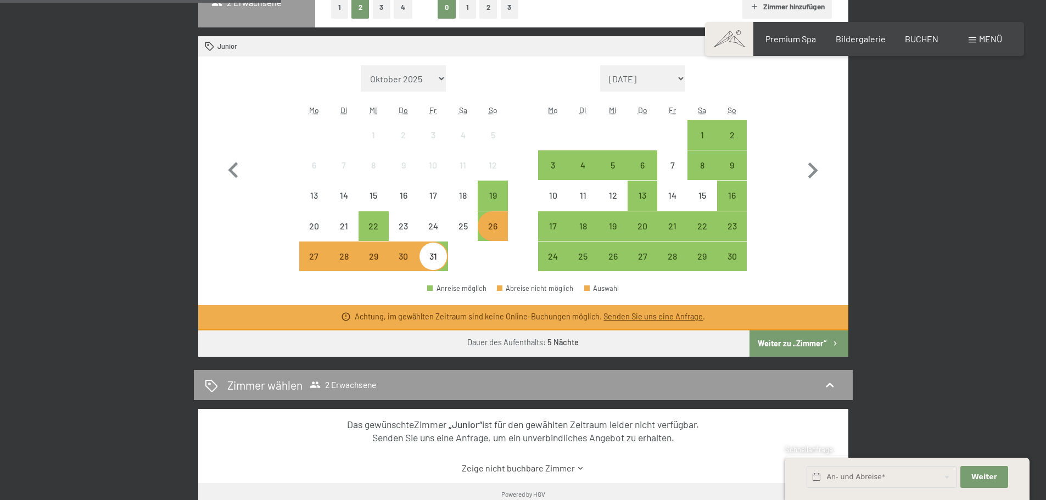
click at [492, 233] on div "26" at bounding box center [492, 235] width 27 height 27
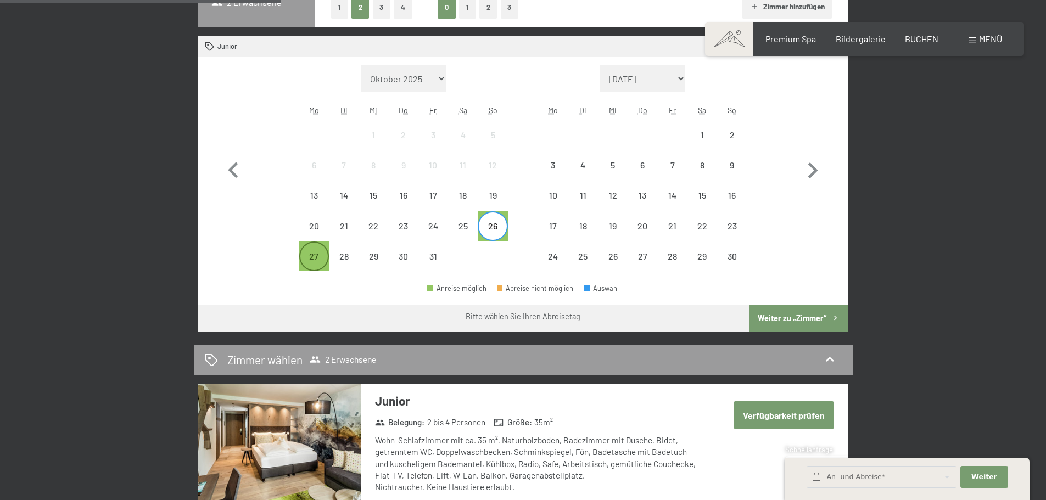
click at [313, 261] on div "27" at bounding box center [313, 265] width 27 height 27
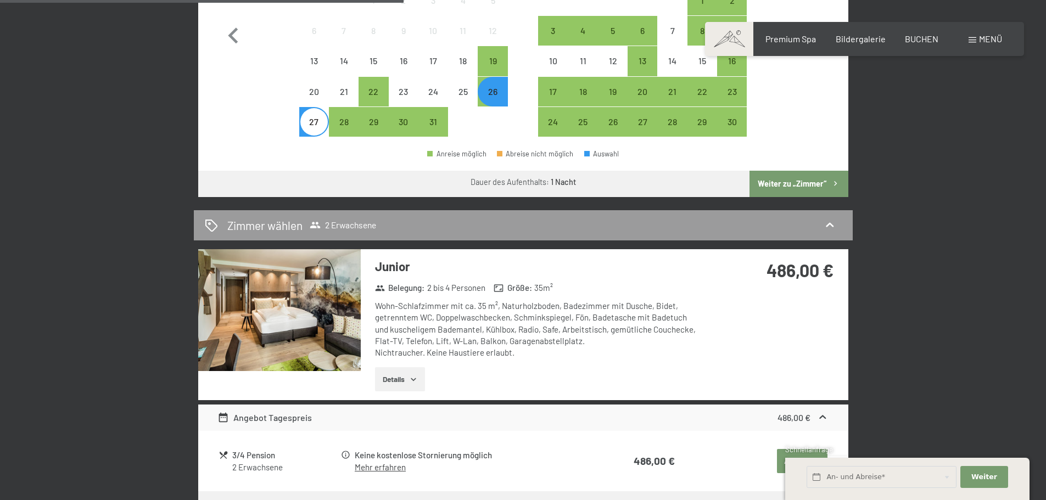
scroll to position [384, 0]
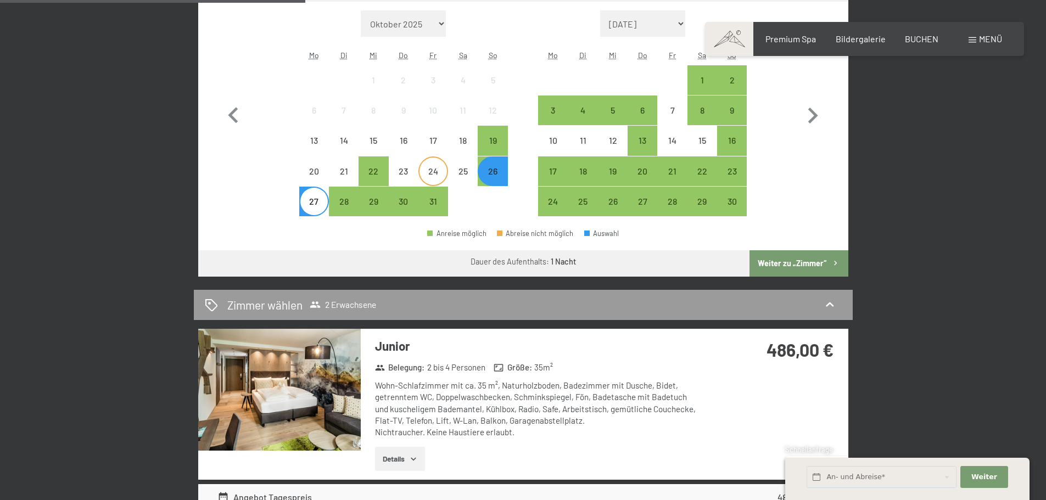
click at [444, 164] on div "24" at bounding box center [433, 171] width 27 height 27
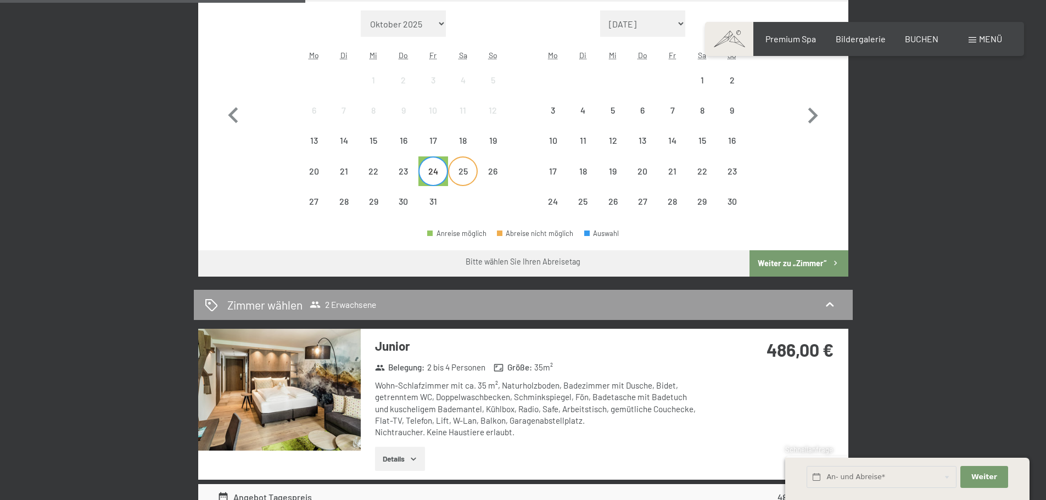
click at [461, 183] on div "25" at bounding box center [462, 180] width 27 height 27
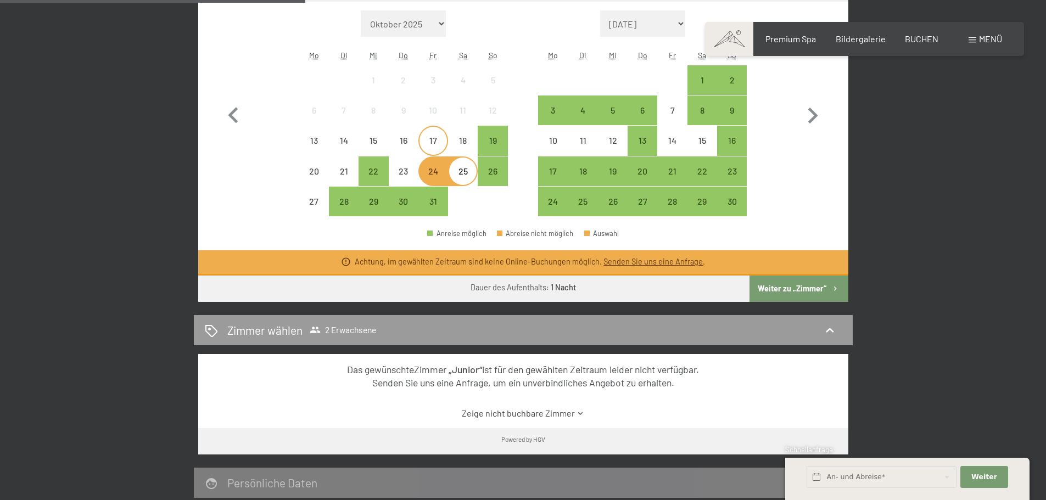
click at [436, 146] on div "17" at bounding box center [433, 149] width 27 height 27
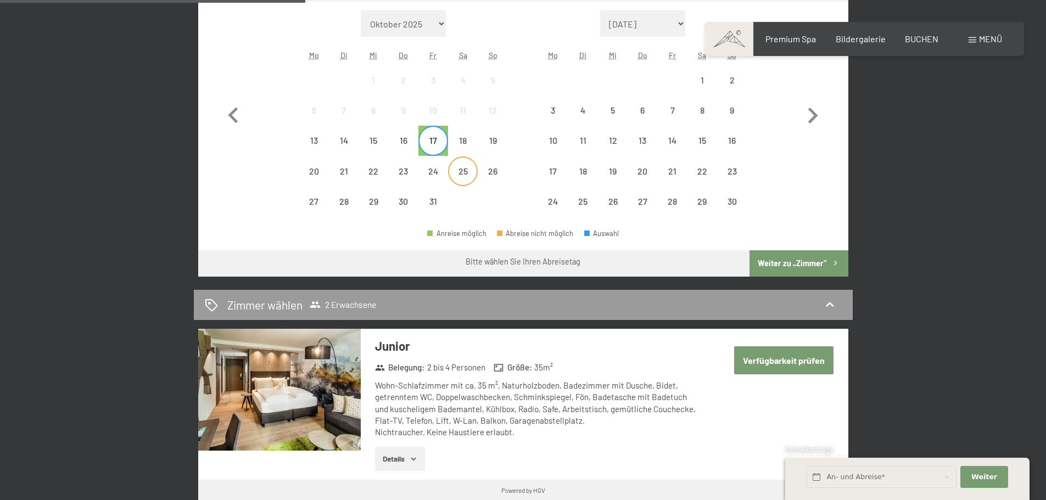
click at [469, 162] on div "25" at bounding box center [462, 171] width 27 height 27
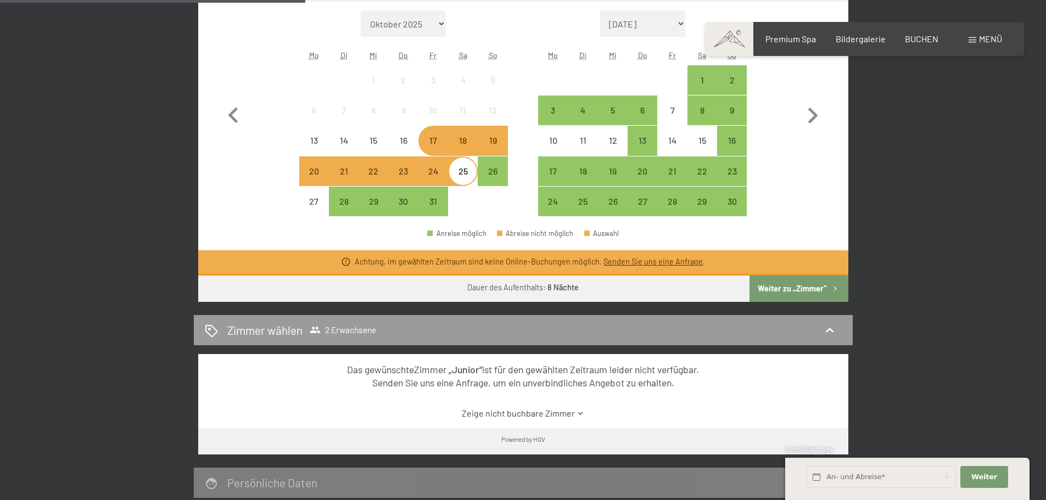
click at [494, 190] on div at bounding box center [493, 202] width 30 height 30
click at [469, 174] on div "25" at bounding box center [462, 180] width 27 height 27
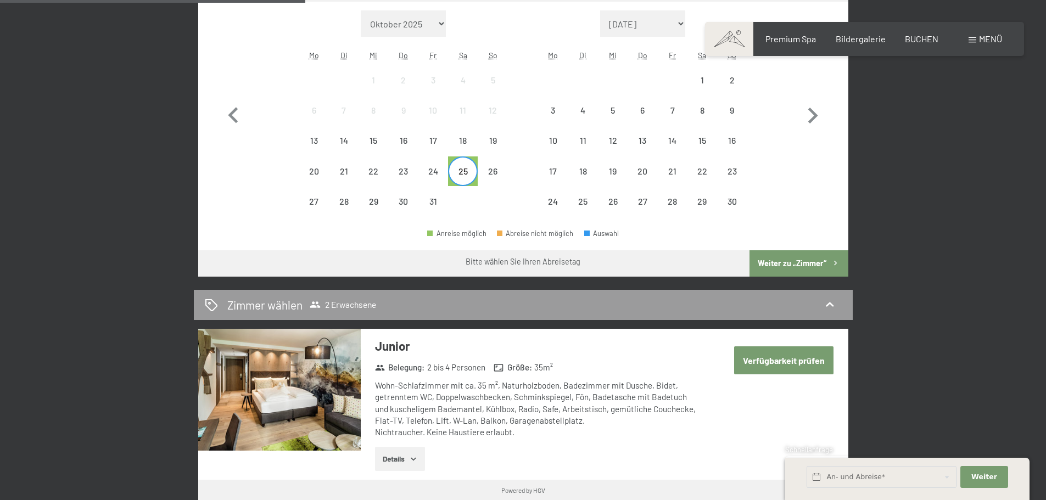
click at [517, 197] on div "Monat/Jahr Oktober 2025 [DATE] Dezember 2025 Januar 2026 Februar 2026 März 2026…" at bounding box center [523, 113] width 611 height 207
click at [911, 38] on span "BUCHEN" at bounding box center [922, 37] width 34 height 10
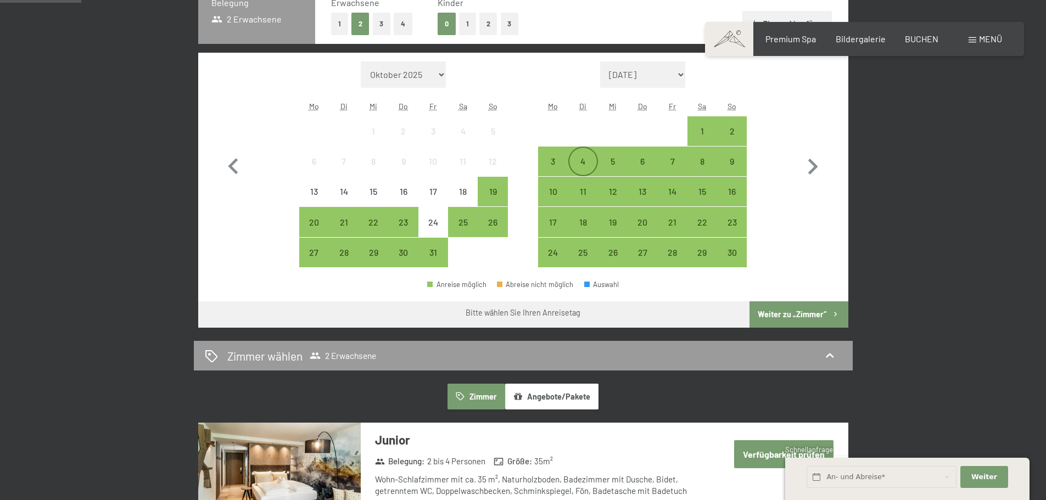
scroll to position [330, 0]
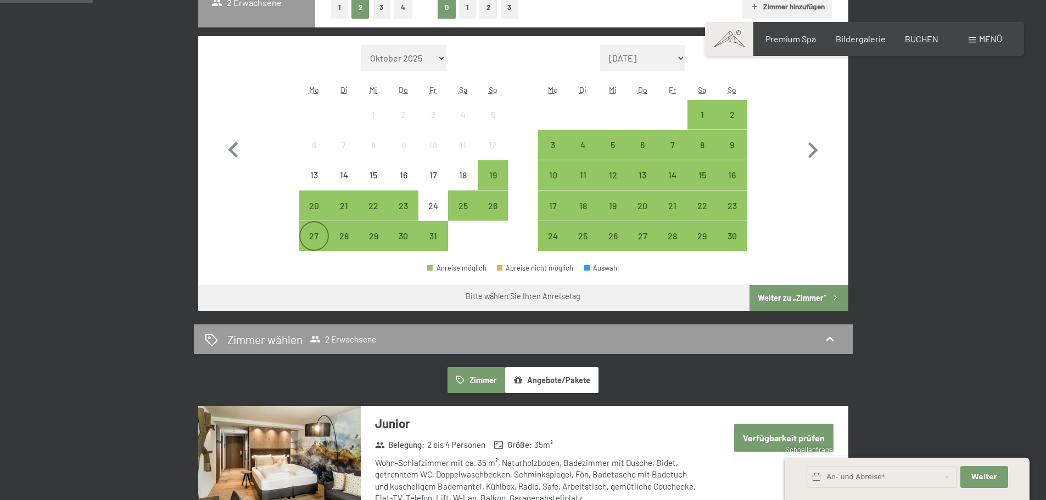
click at [310, 238] on div "27" at bounding box center [313, 245] width 27 height 27
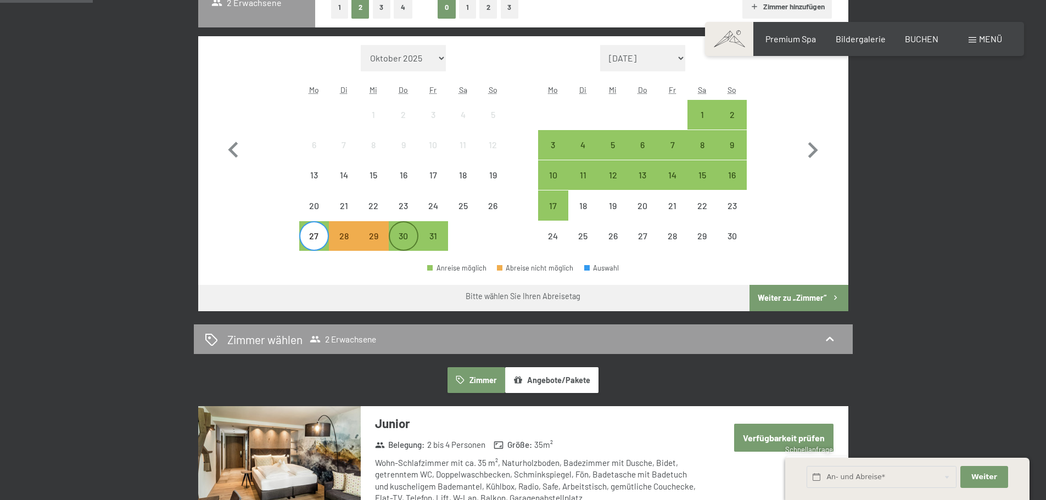
click at [411, 244] on div "30" at bounding box center [403, 245] width 27 height 27
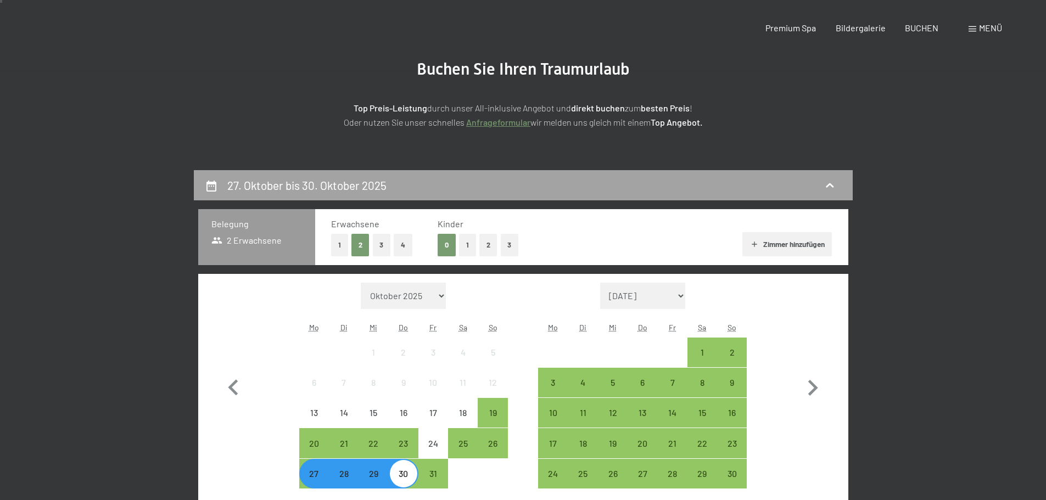
scroll to position [0, 0]
